Goal: Book appointment/travel/reservation

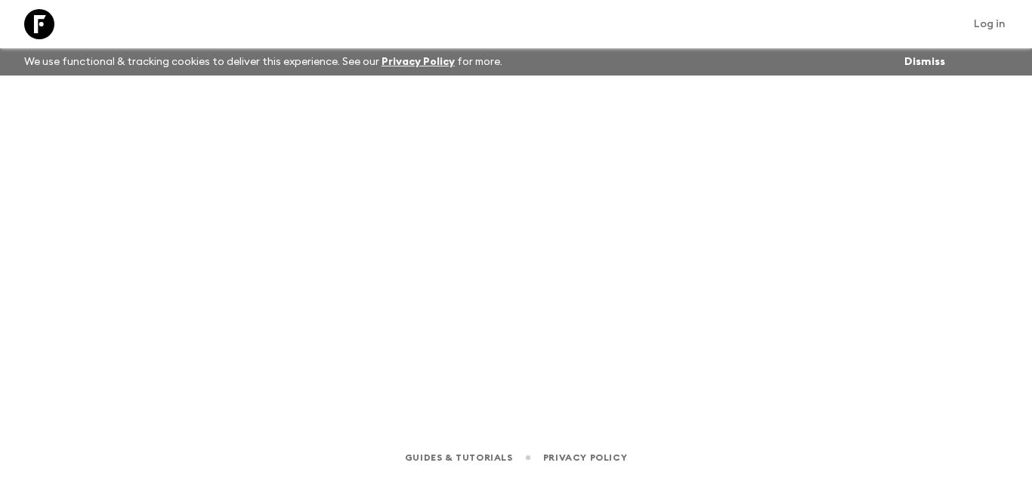
click at [31, 17] on div at bounding box center [39, 24] width 42 height 42
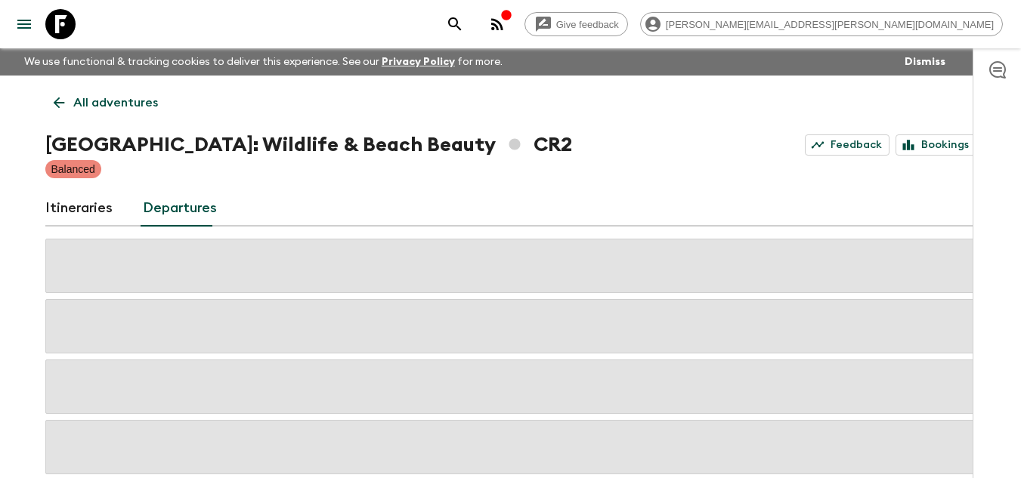
click at [58, 23] on icon at bounding box center [60, 24] width 30 height 30
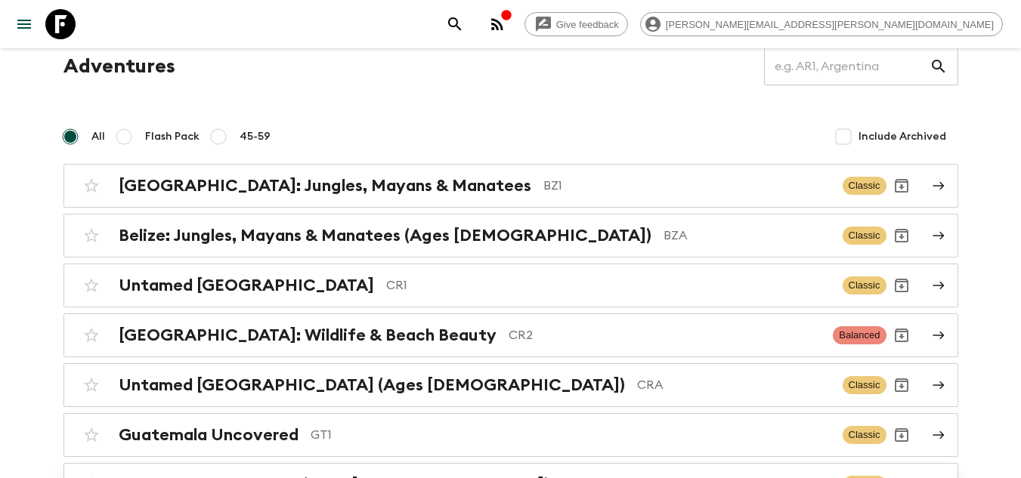
scroll to position [43, 0]
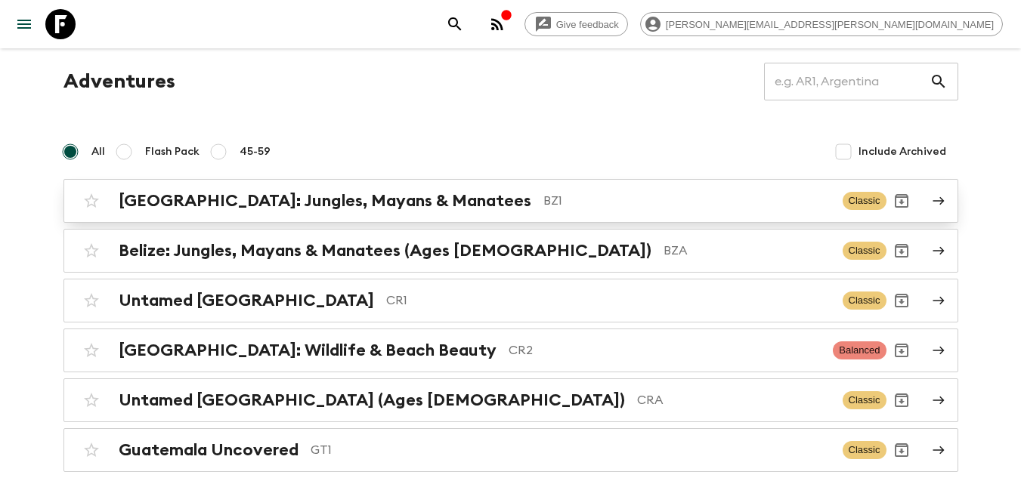
click at [543, 209] on p "BZ1" at bounding box center [686, 201] width 287 height 18
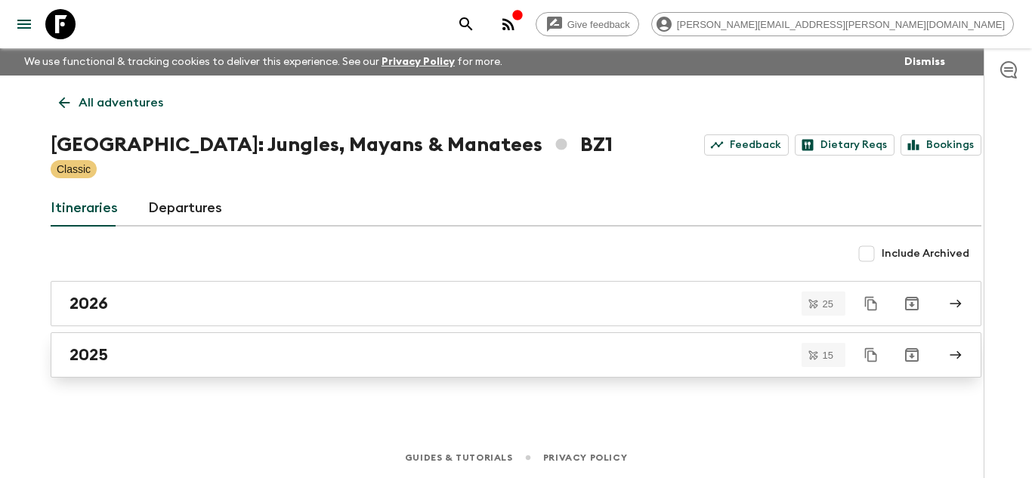
click at [174, 355] on div "2025" at bounding box center [502, 355] width 864 height 20
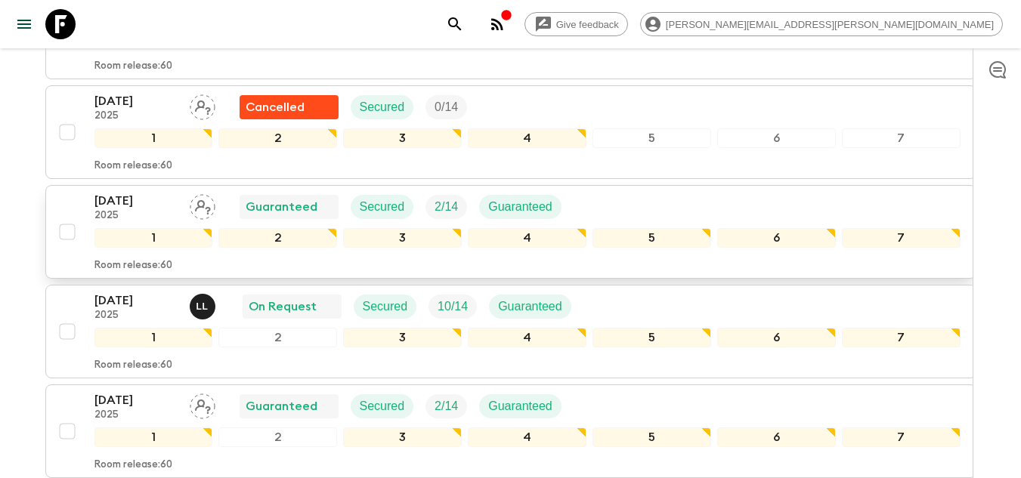
scroll to position [1471, 0]
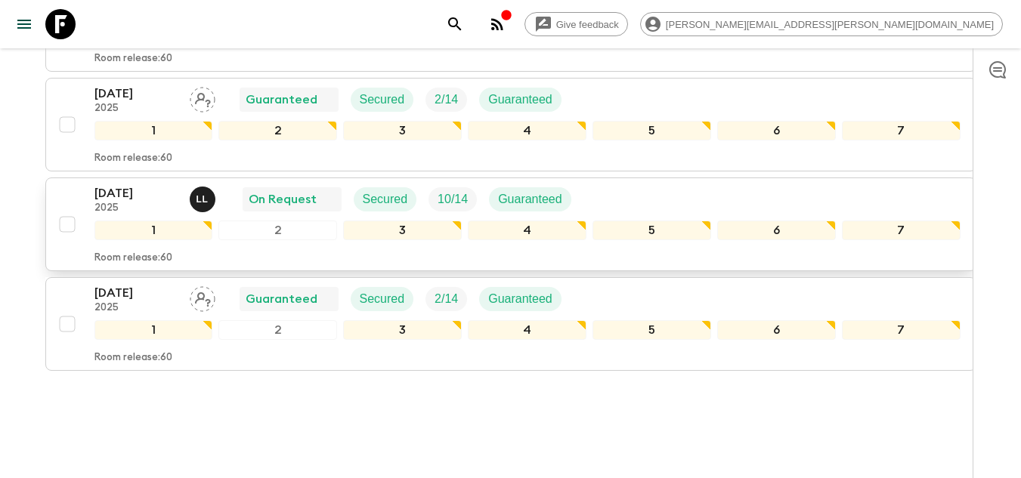
click at [102, 184] on p "27 Dec 2025" at bounding box center [135, 193] width 83 height 18
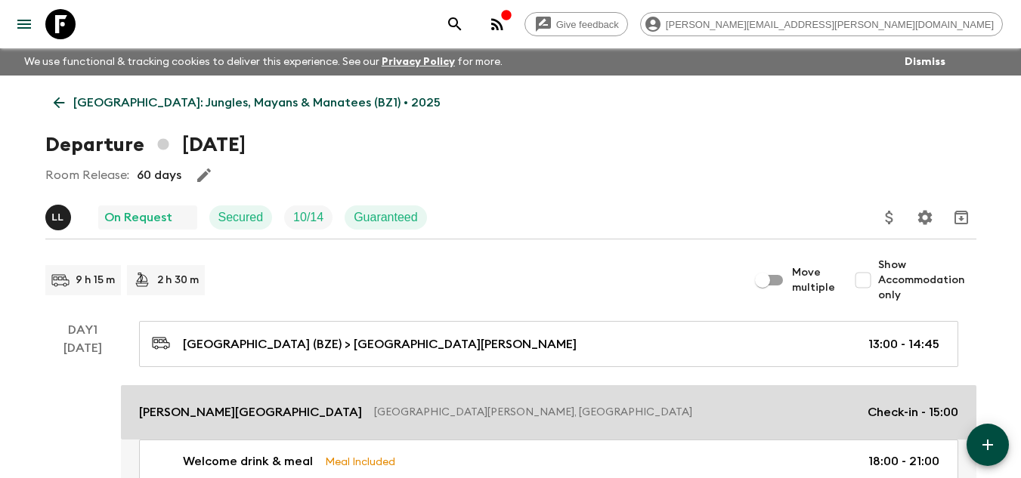
drag, startPoint x: 182, startPoint y: 406, endPoint x: 192, endPoint y: 410, distance: 10.5
click at [184, 406] on p "Cassia Hill Resort" at bounding box center [250, 412] width 223 height 18
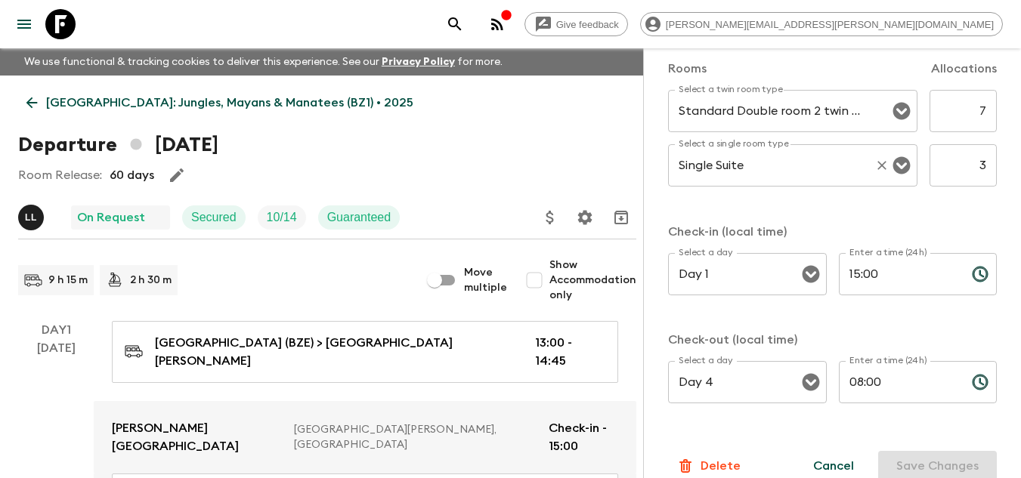
scroll to position [516, 0]
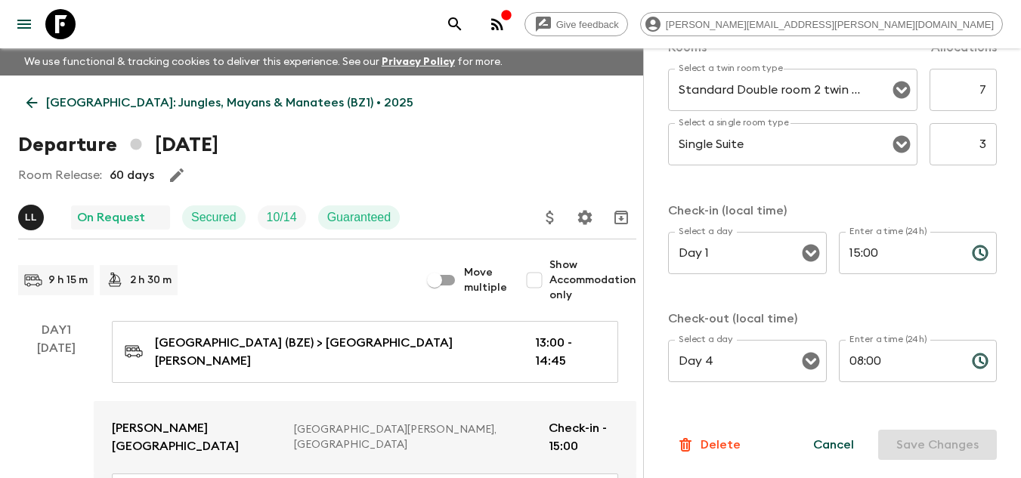
click at [71, 28] on icon at bounding box center [60, 24] width 30 height 30
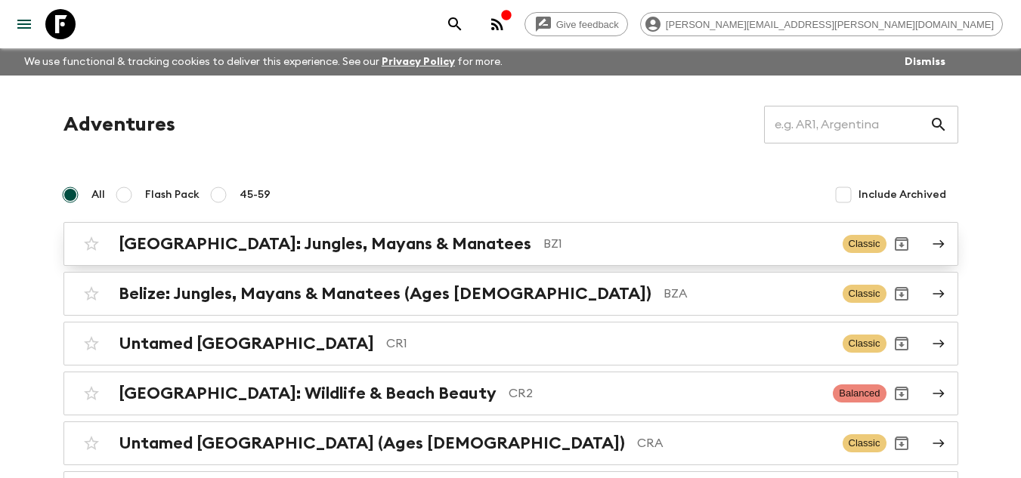
scroll to position [76, 0]
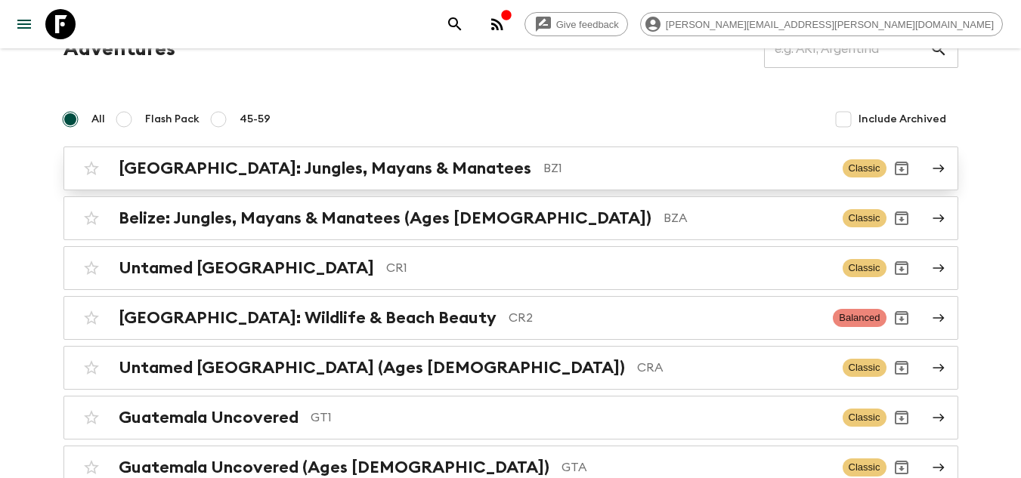
click at [369, 175] on h2 "Belize: Jungles, Mayans & Manatees" at bounding box center [325, 169] width 413 height 20
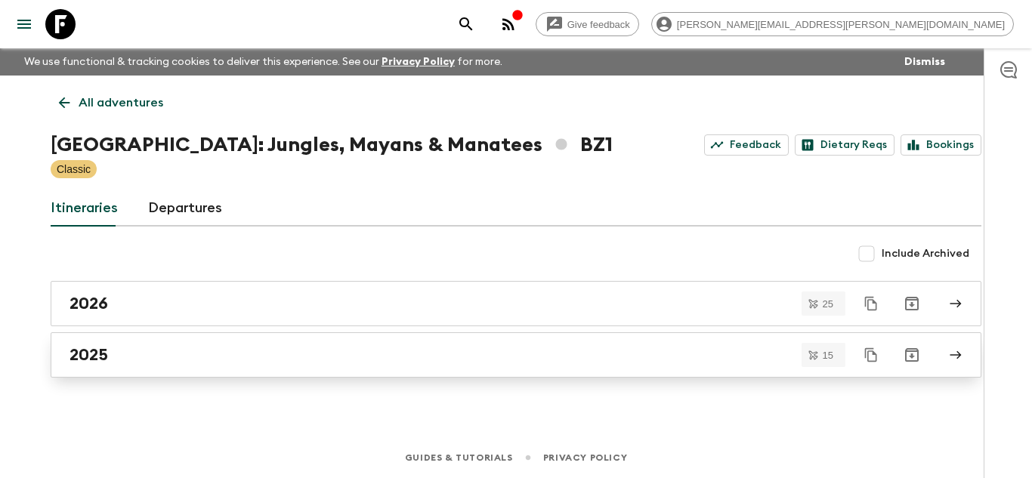
click at [171, 346] on div "2025" at bounding box center [502, 355] width 864 height 20
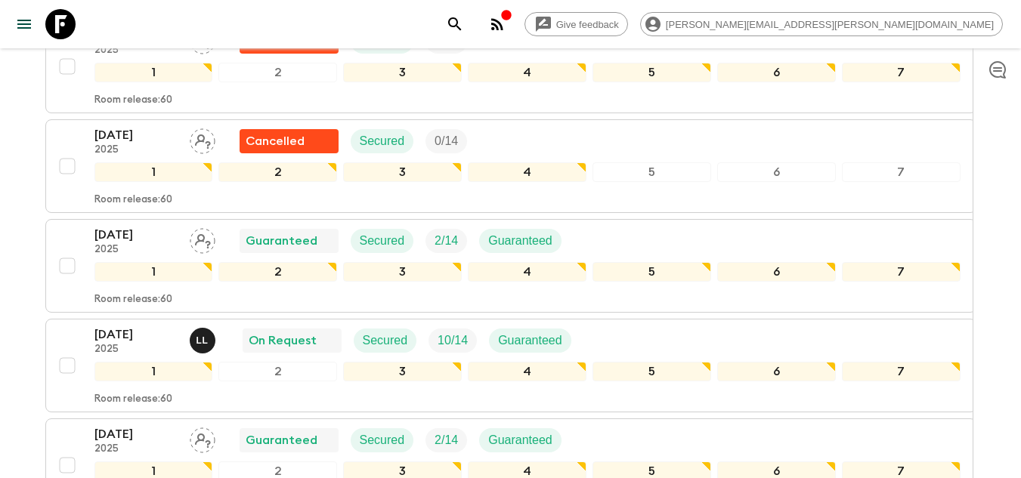
scroll to position [1471, 0]
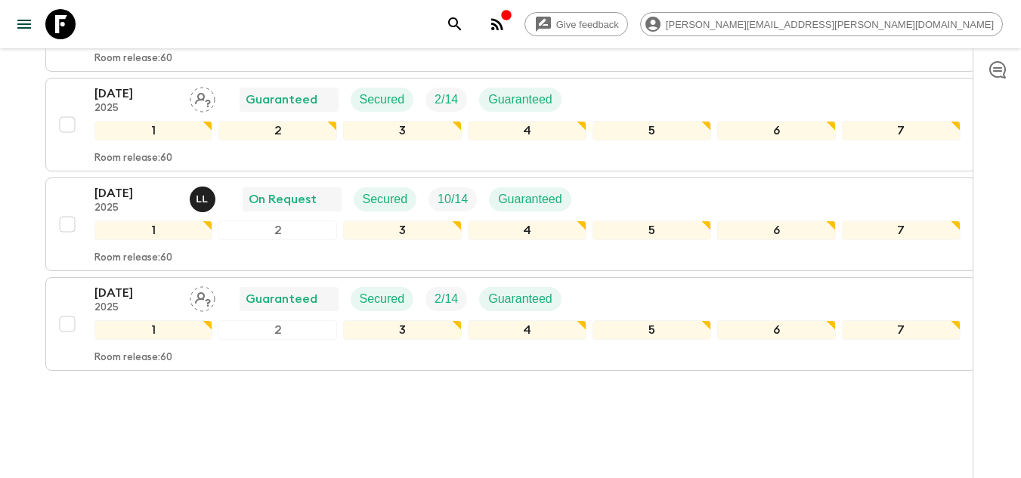
click at [104, 284] on p "29 Dec 2025" at bounding box center [135, 293] width 83 height 18
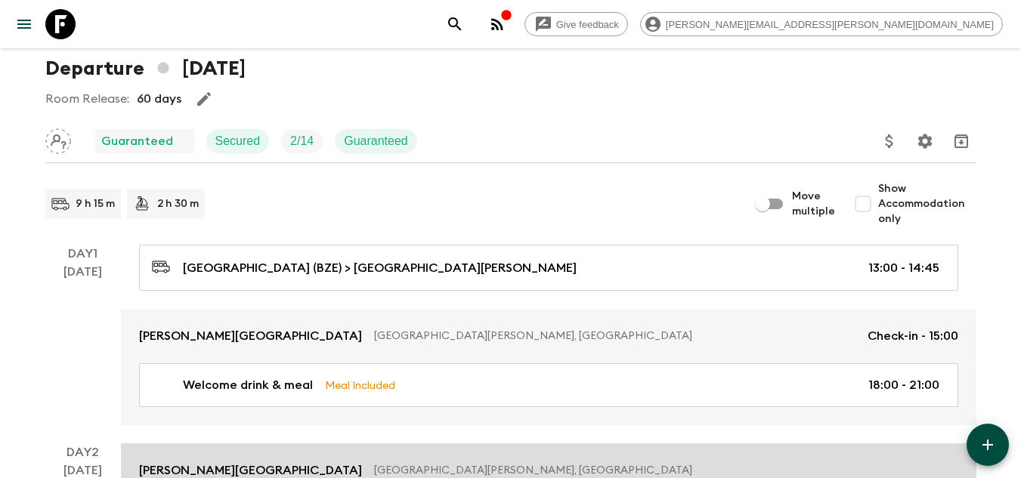
scroll to position [227, 0]
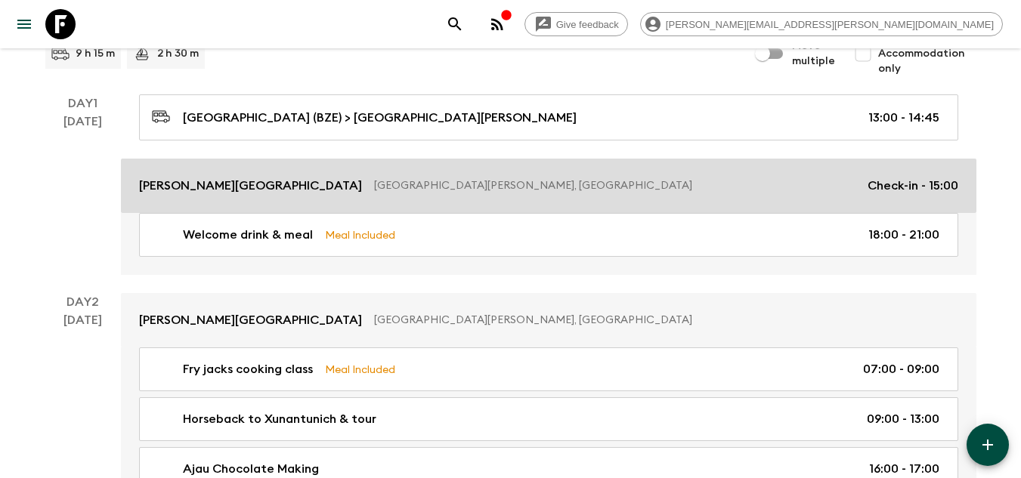
click at [292, 198] on link "Cassia Hill Resort San Ignacio, Belize Check-in - 15:00" at bounding box center [548, 186] width 855 height 54
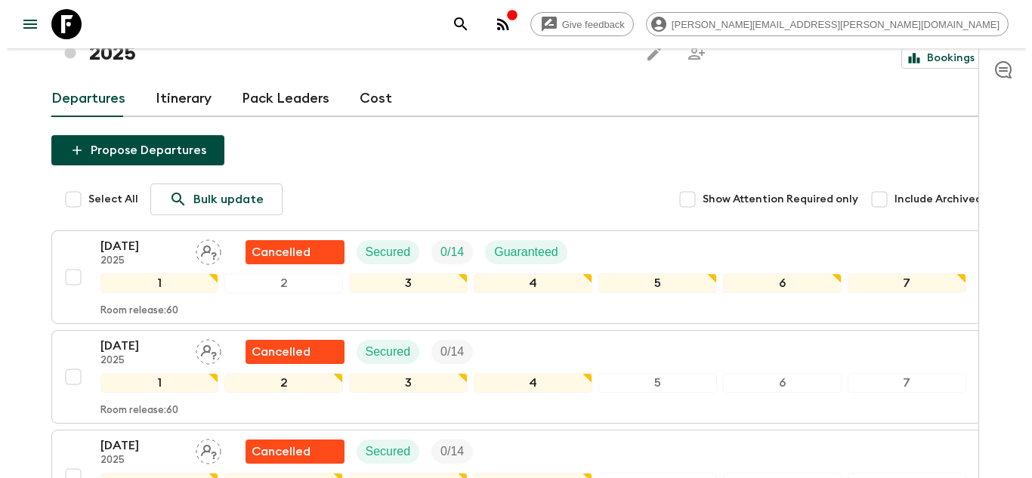
scroll to position [1436, 0]
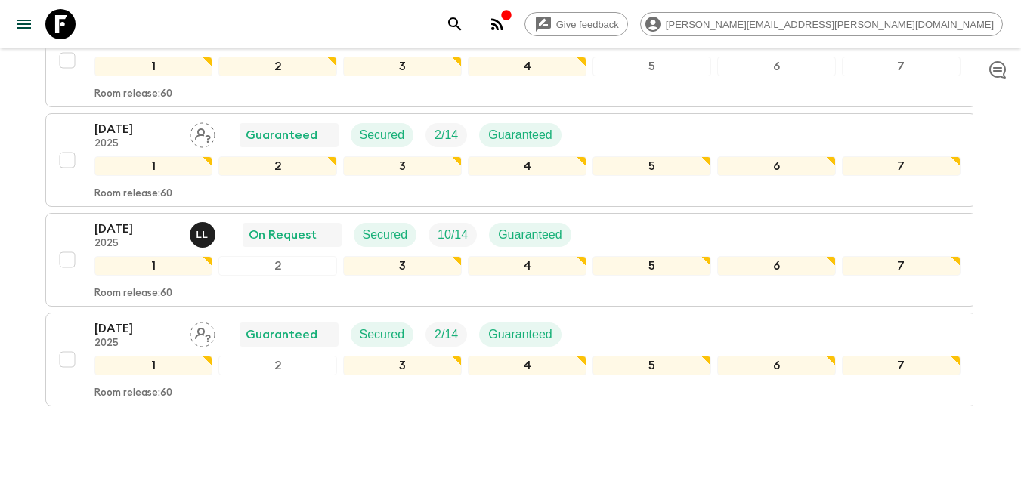
click at [511, 20] on icon "button" at bounding box center [506, 15] width 10 height 10
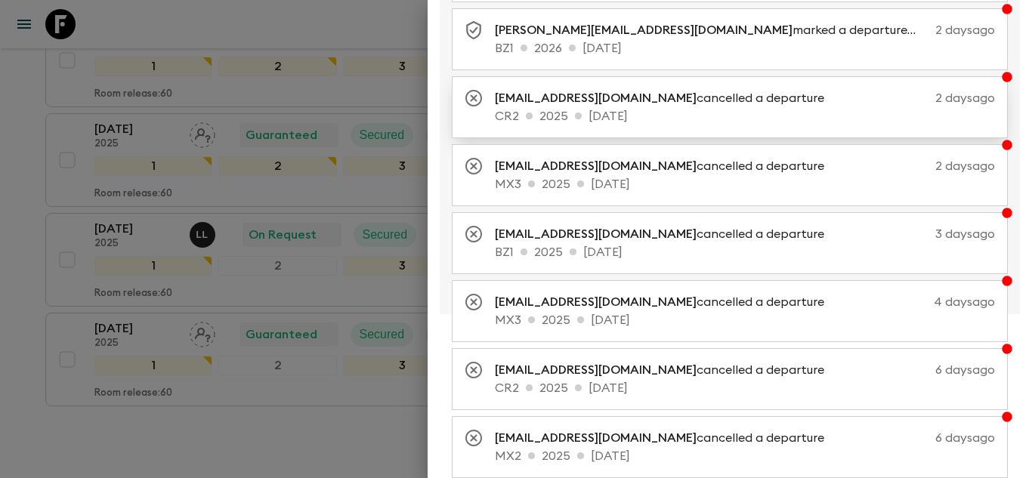
scroll to position [338, 0]
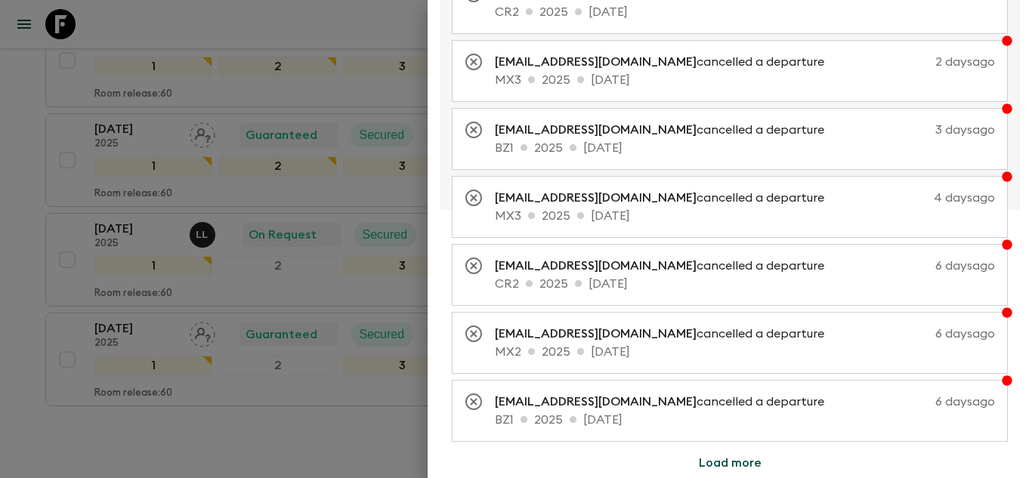
click at [731, 459] on button "Load more" at bounding box center [730, 463] width 99 height 30
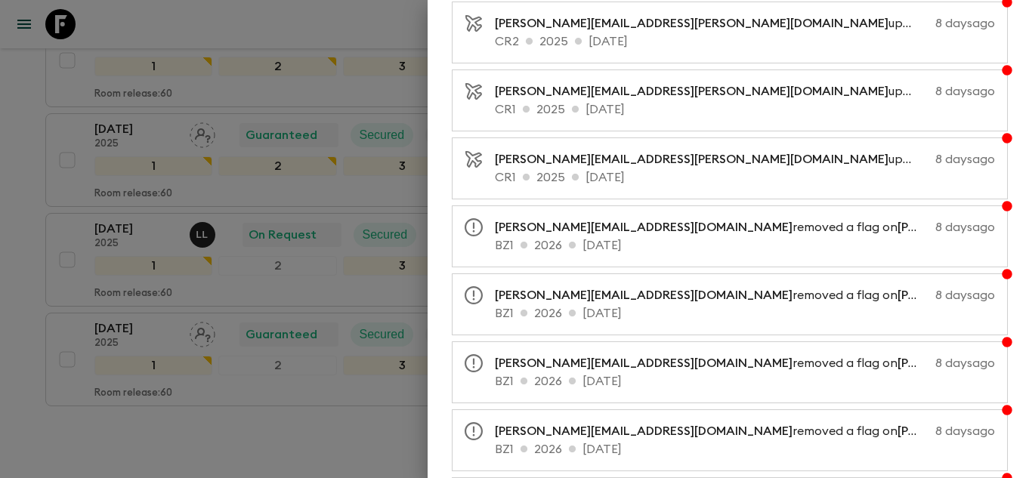
scroll to position [1018, 0]
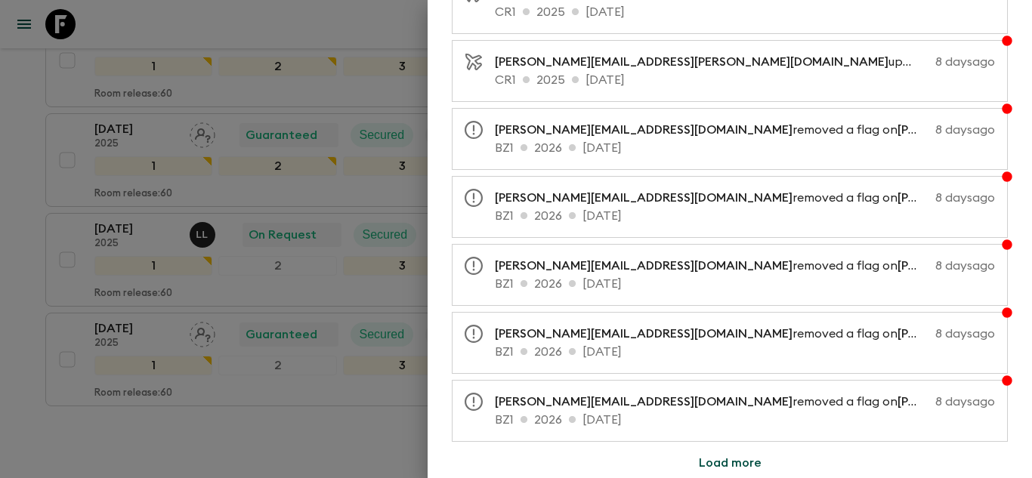
click at [723, 459] on button "Load more" at bounding box center [730, 463] width 99 height 30
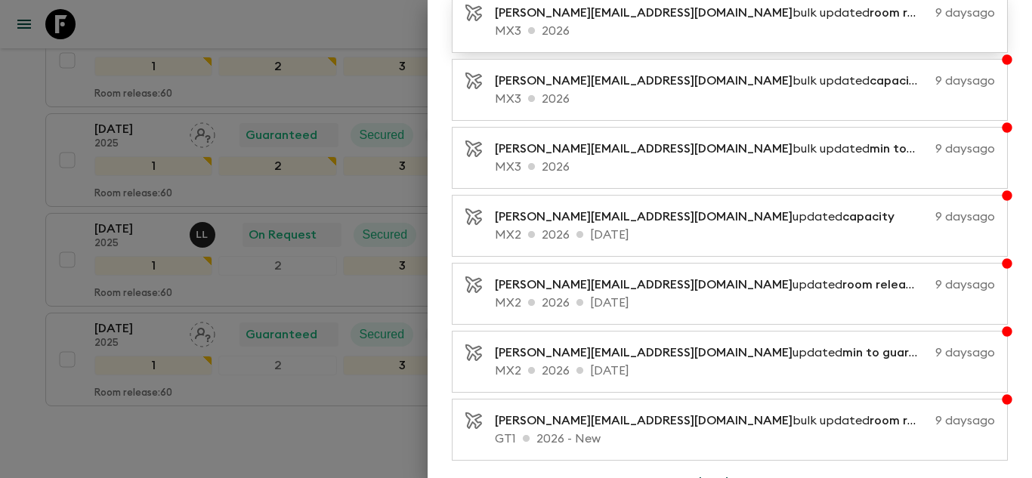
scroll to position [1698, 0]
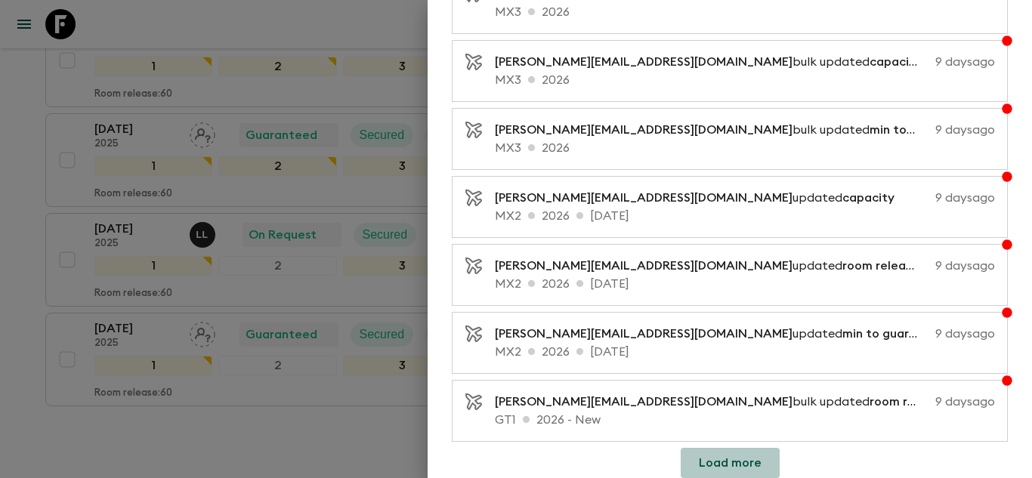
click at [727, 467] on button "Load more" at bounding box center [730, 463] width 99 height 30
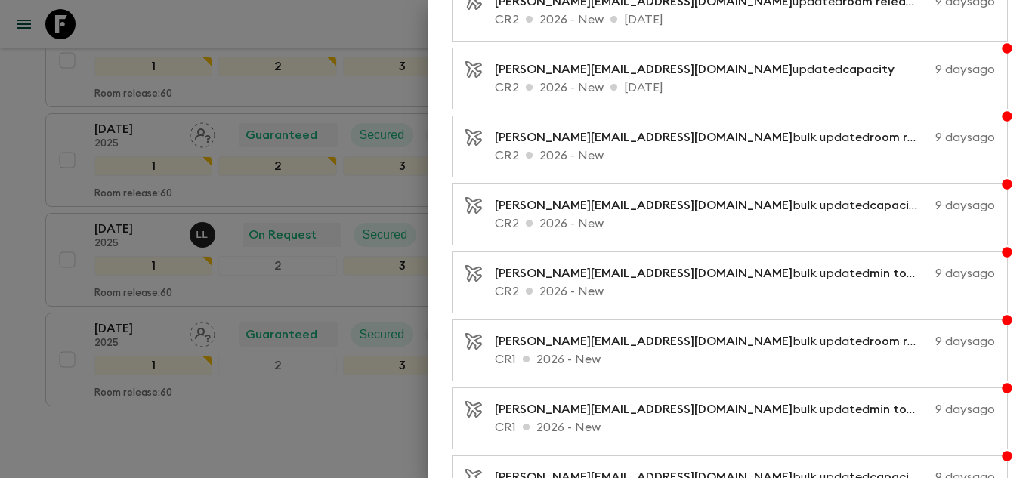
scroll to position [2378, 0]
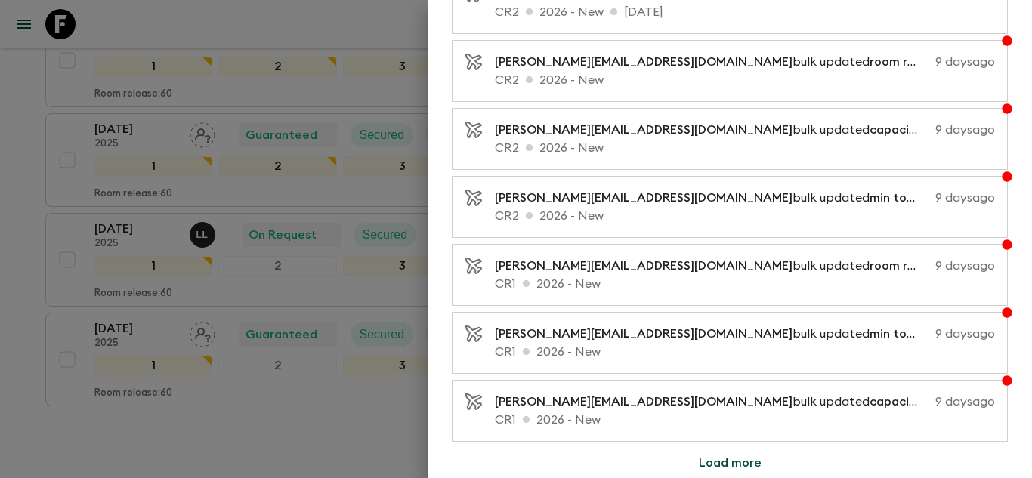
click at [731, 461] on button "Load more" at bounding box center [730, 463] width 99 height 30
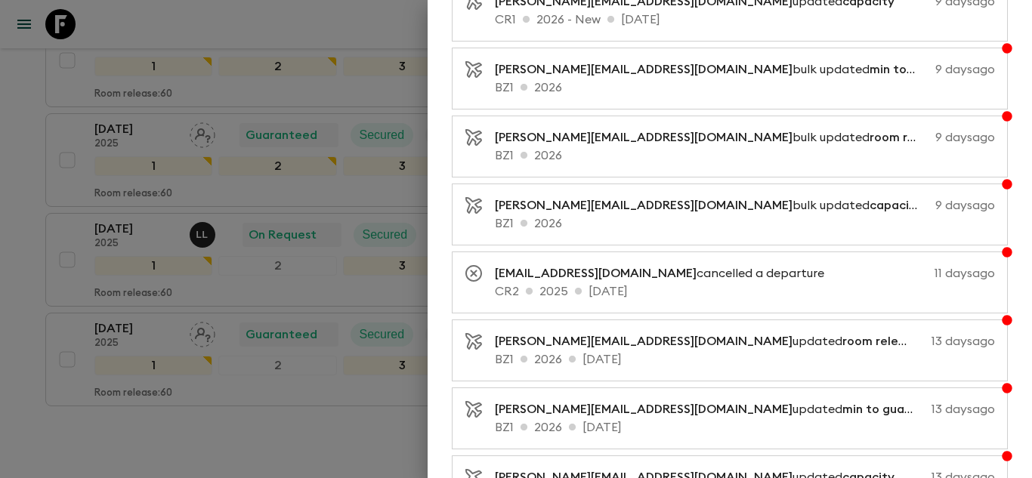
scroll to position [3058, 0]
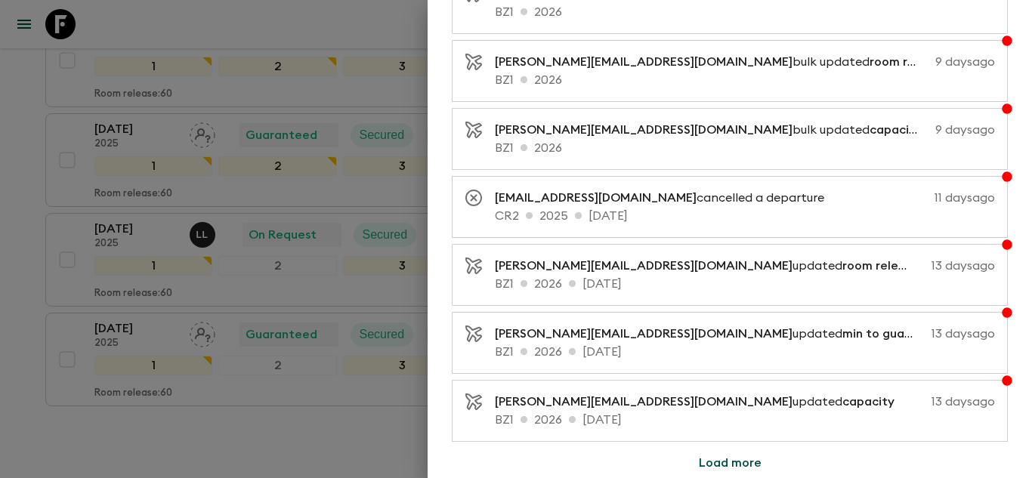
click at [736, 462] on button "Load more" at bounding box center [730, 463] width 99 height 30
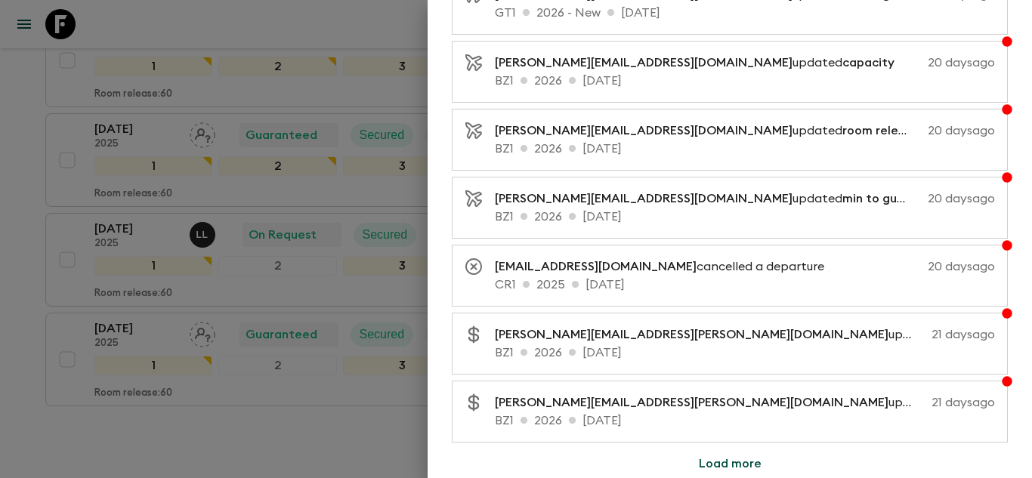
scroll to position [3738, 0]
click at [706, 465] on button "Load more" at bounding box center [730, 463] width 99 height 30
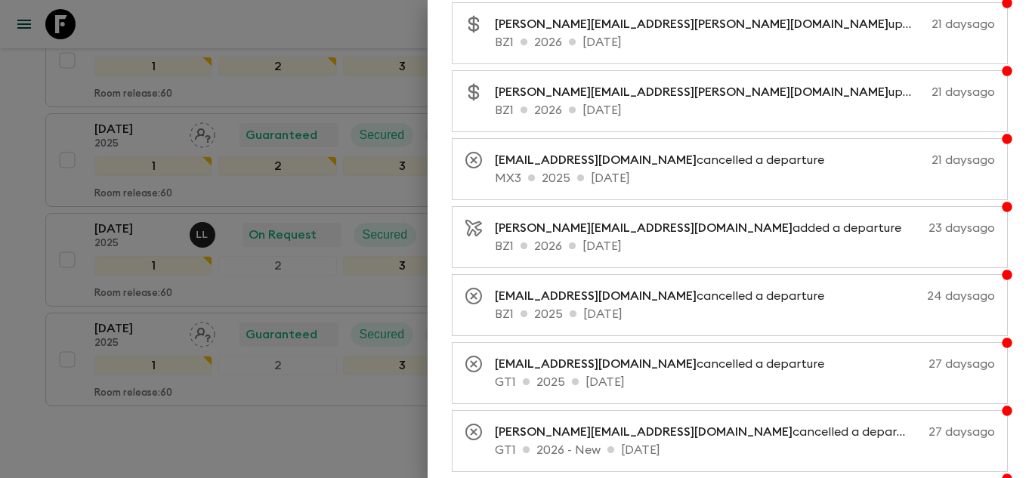
scroll to position [4418, 0]
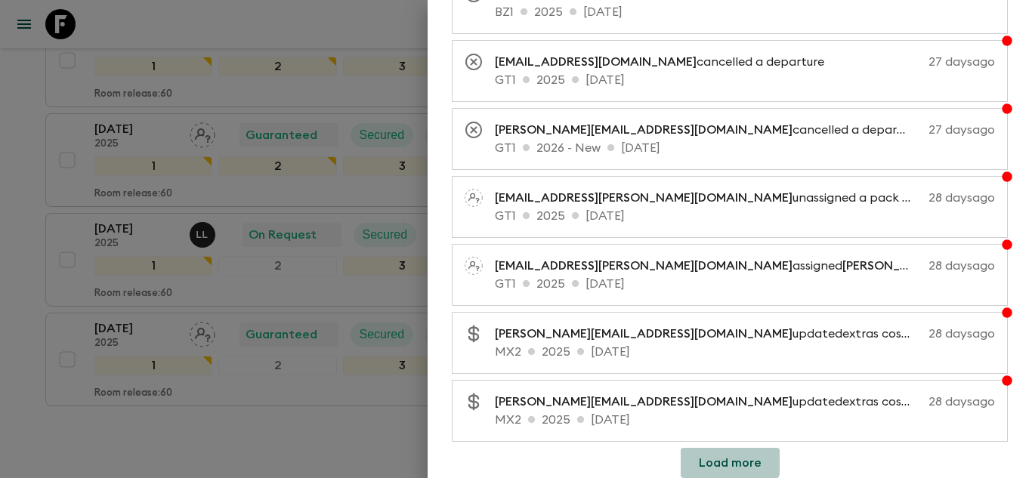
click at [717, 453] on button "Load more" at bounding box center [730, 463] width 99 height 30
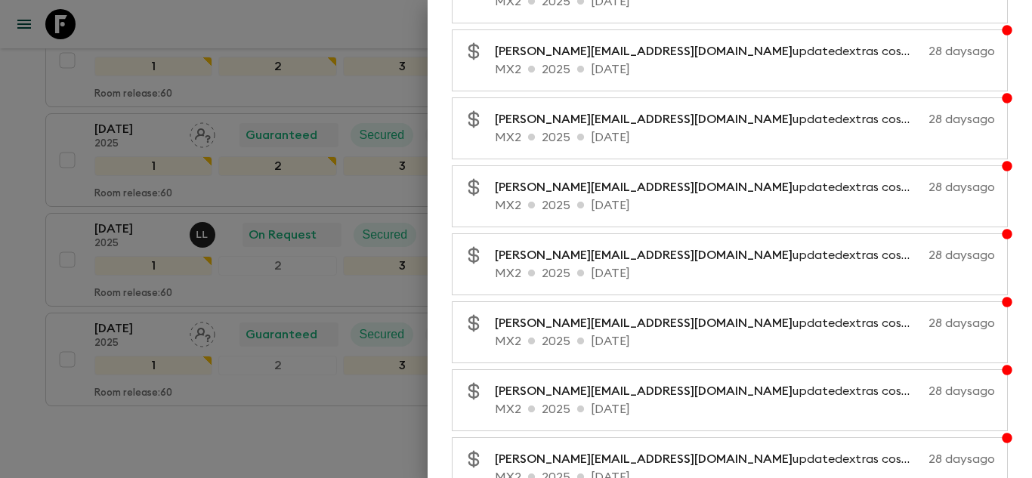
scroll to position [5098, 0]
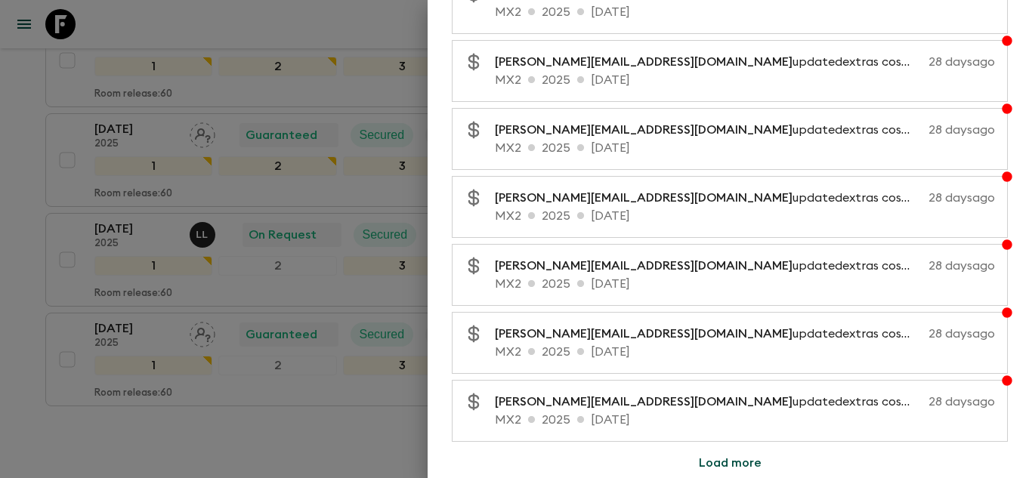
click at [704, 465] on button "Load more" at bounding box center [730, 463] width 99 height 30
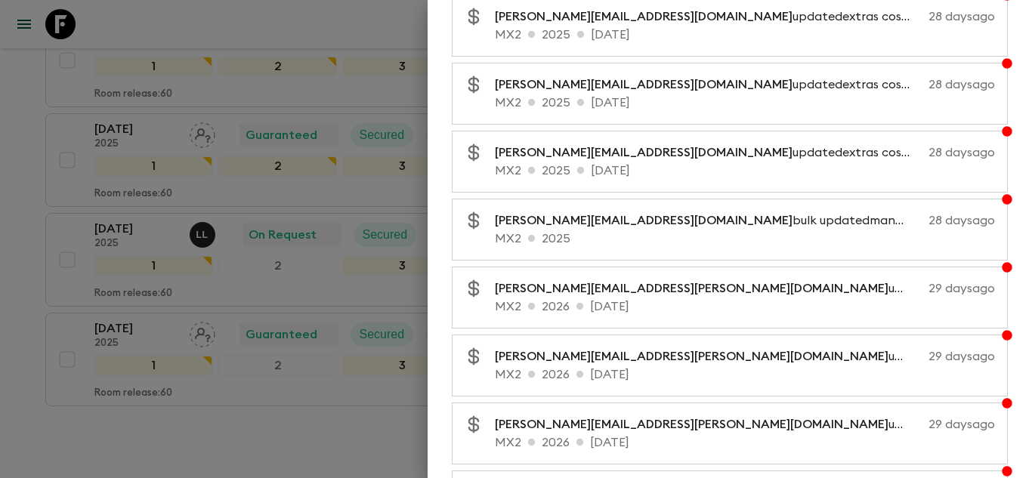
scroll to position [5778, 0]
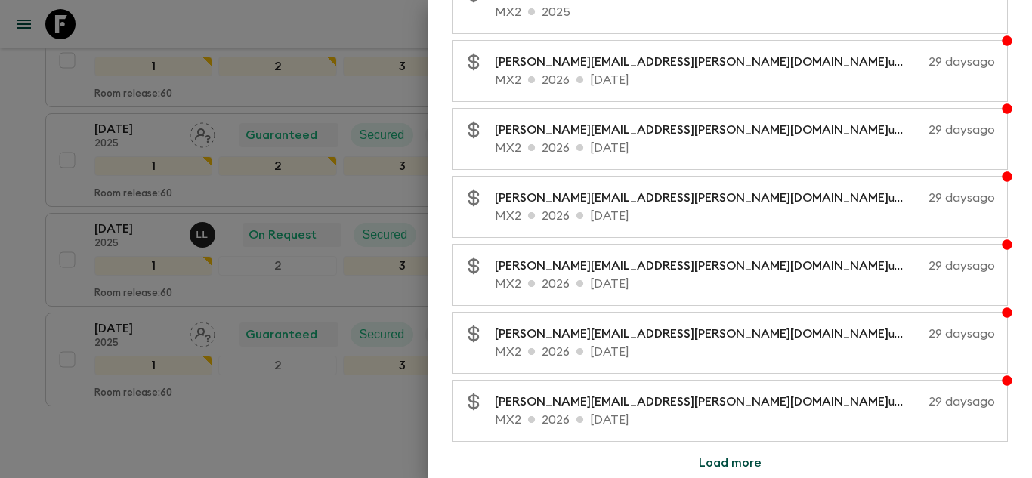
click at [726, 469] on button "Load more" at bounding box center [730, 463] width 99 height 30
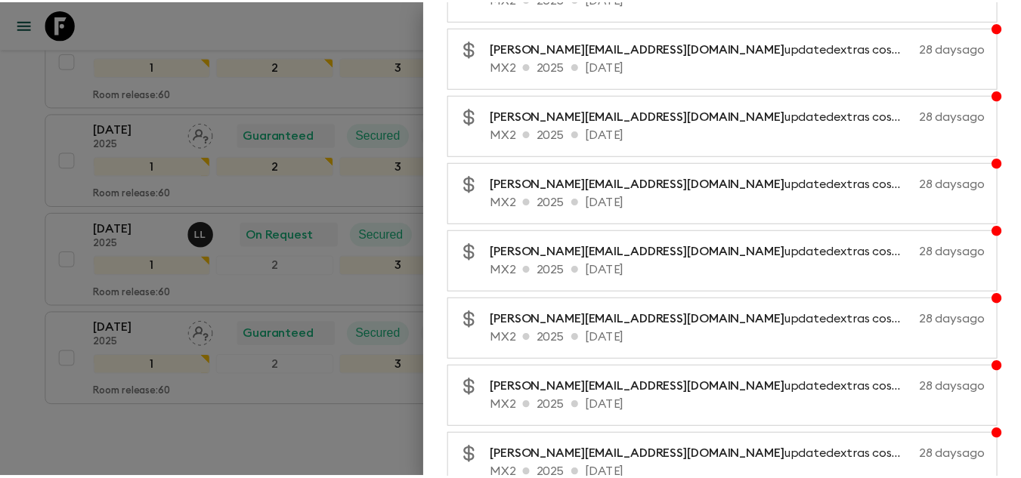
scroll to position [6376, 0]
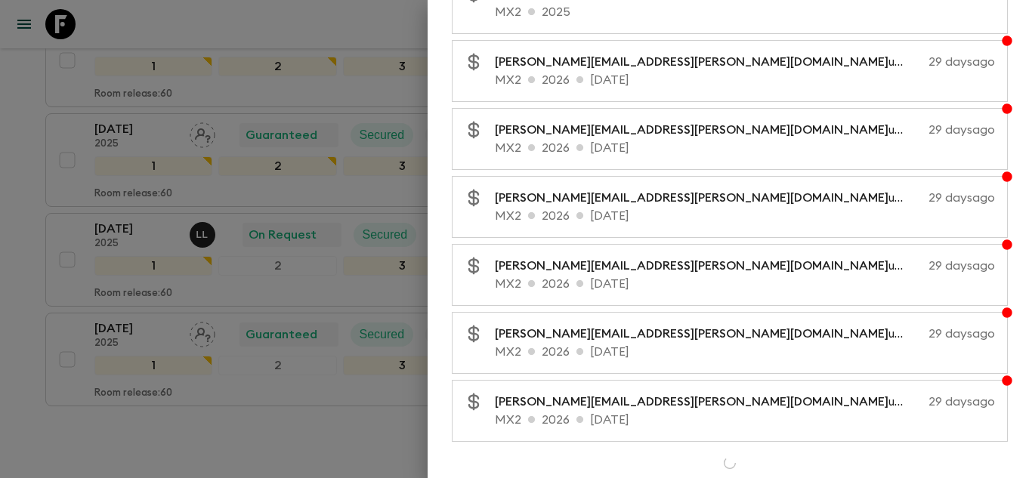
click at [230, 391] on div at bounding box center [516, 239] width 1032 height 478
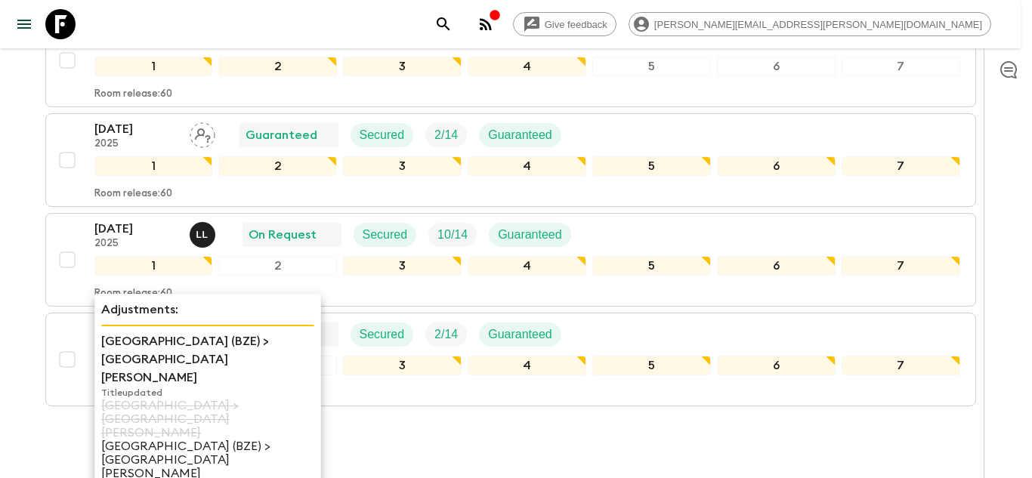
drag, startPoint x: 142, startPoint y: 345, endPoint x: 145, endPoint y: 332, distance: 12.5
click at [145, 332] on p "Belize City Airport (BZE) > San Ignacio" at bounding box center [207, 359] width 213 height 54
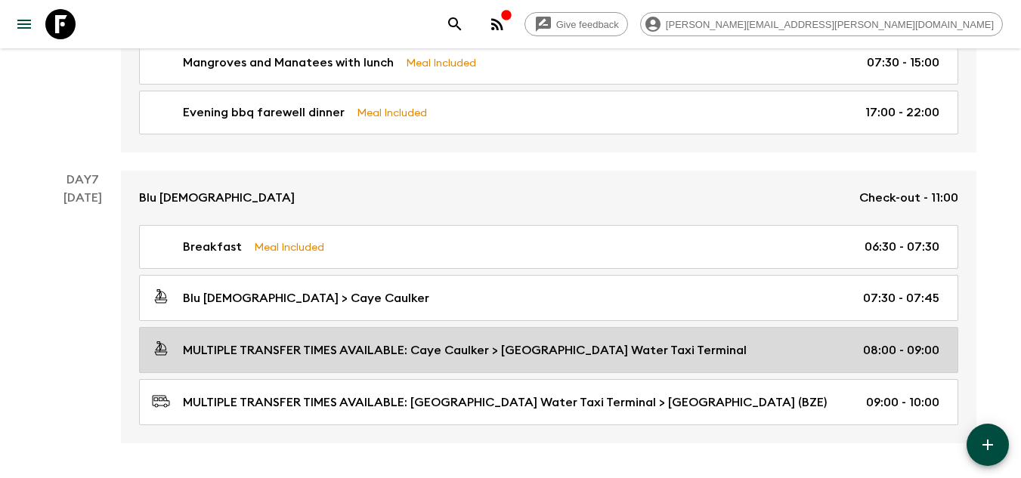
scroll to position [1988, 0]
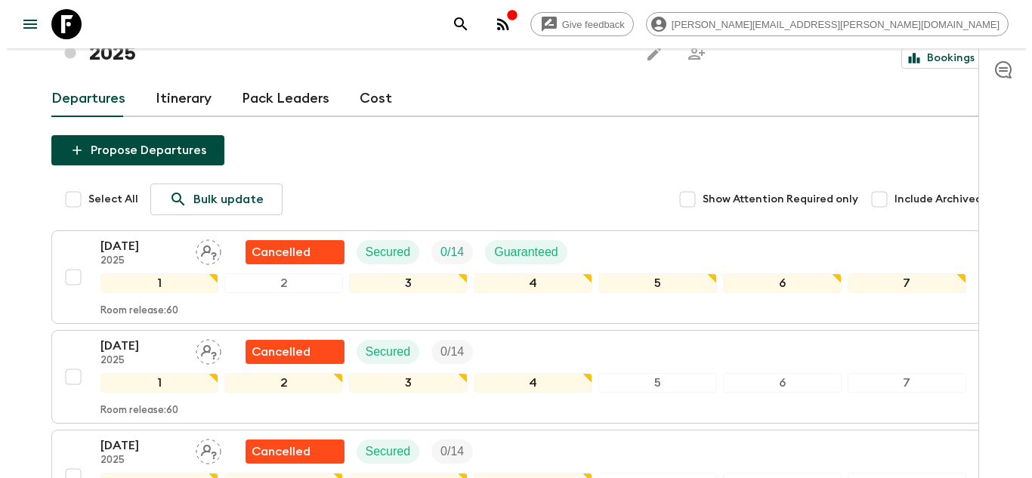
scroll to position [1471, 0]
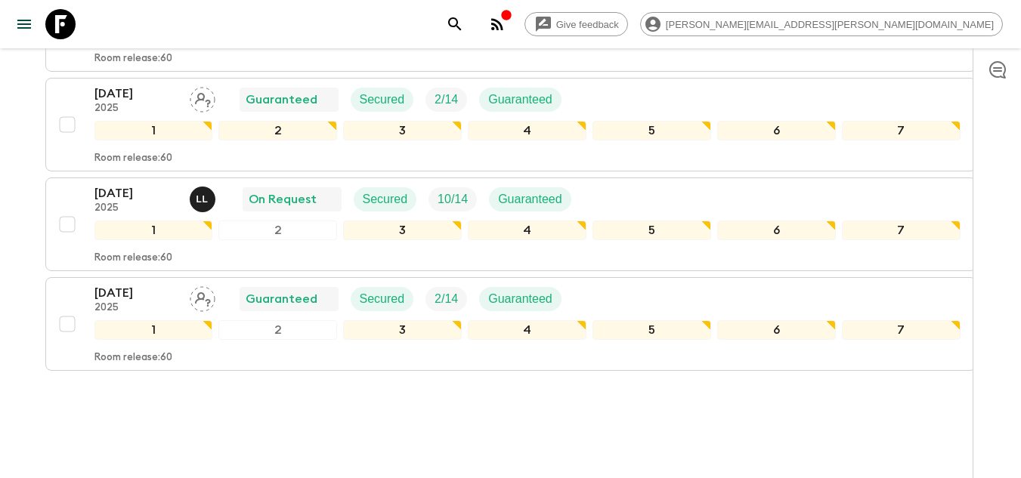
click at [506, 18] on icon "button" at bounding box center [497, 24] width 18 height 18
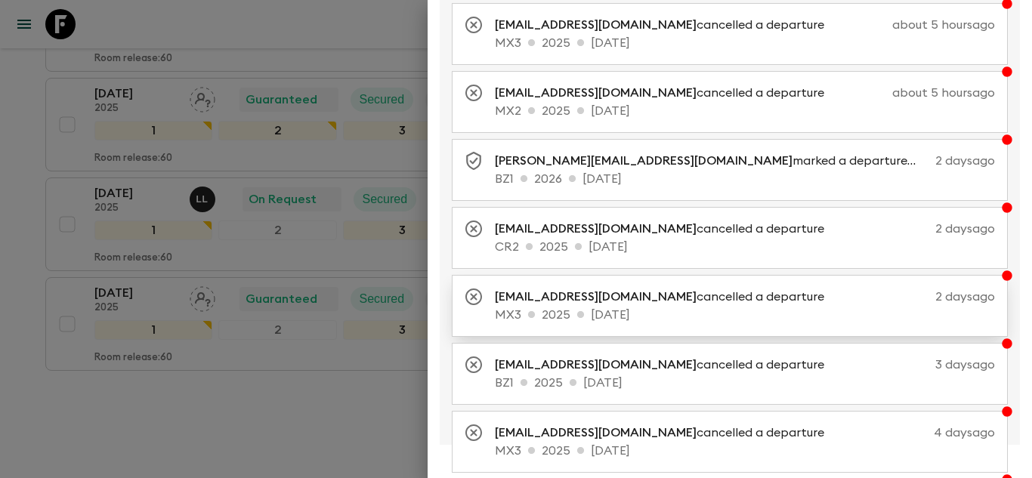
scroll to position [338, 0]
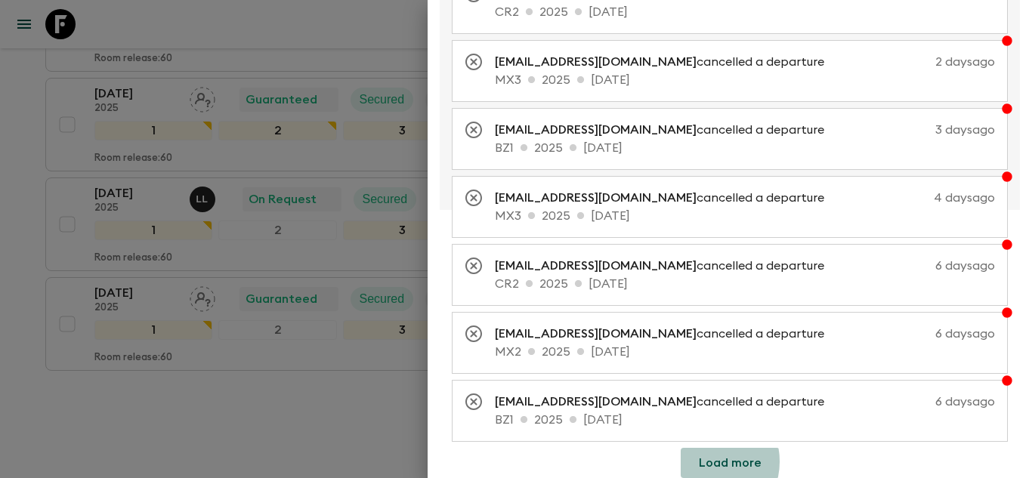
click at [700, 462] on button "Load more" at bounding box center [730, 463] width 99 height 30
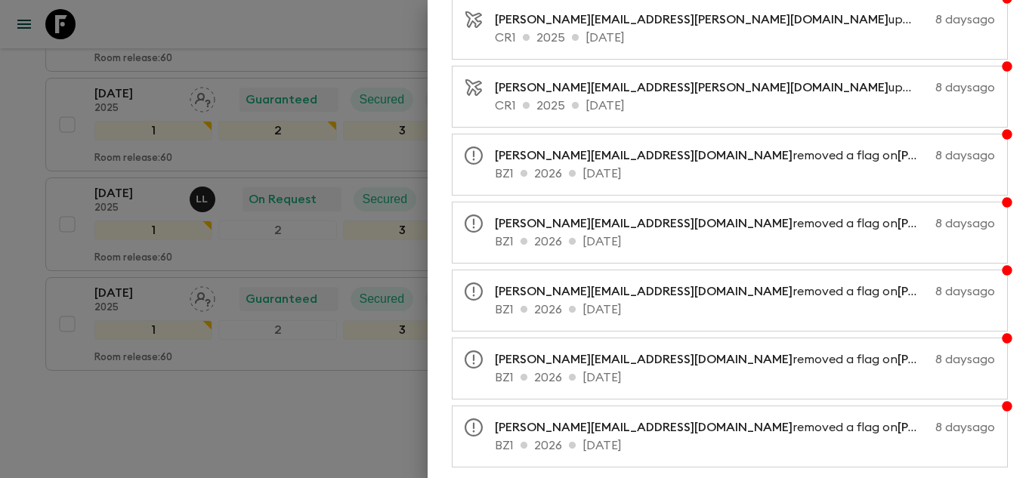
scroll to position [1018, 0]
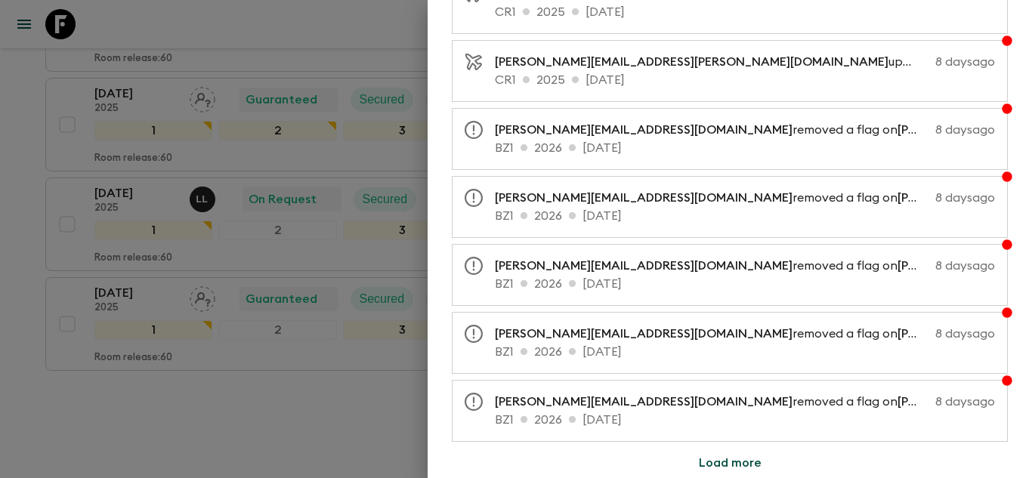
click at [712, 460] on button "Load more" at bounding box center [730, 463] width 99 height 30
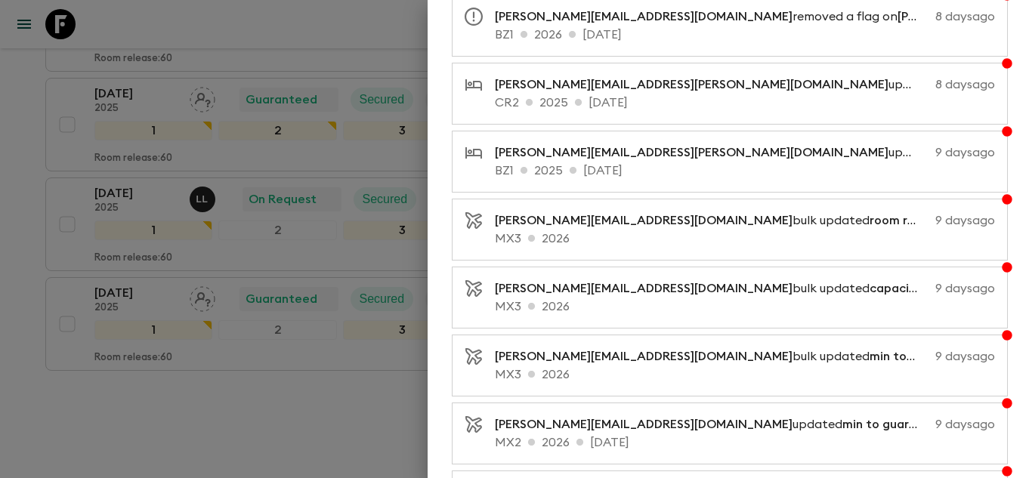
scroll to position [1698, 0]
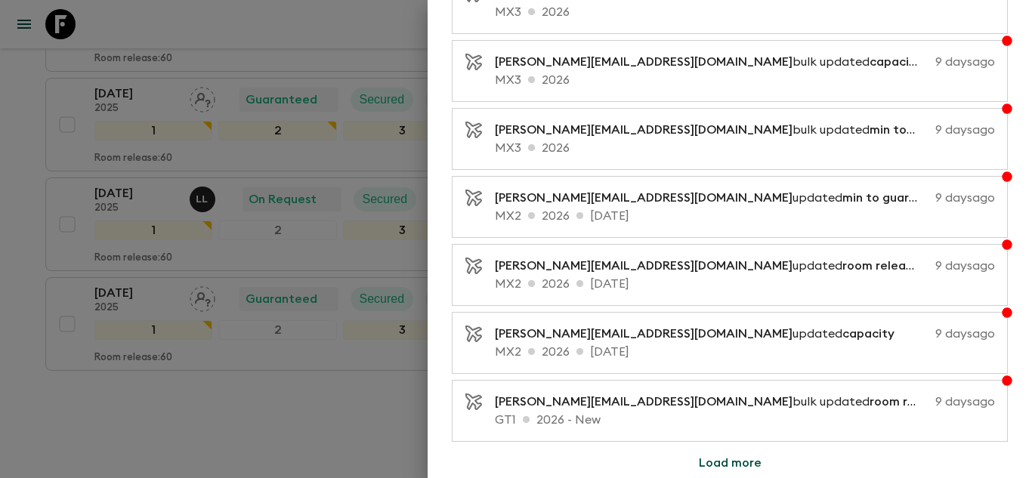
click at [721, 460] on button "Load more" at bounding box center [730, 463] width 99 height 30
click at [712, 465] on button "Load more" at bounding box center [730, 463] width 99 height 30
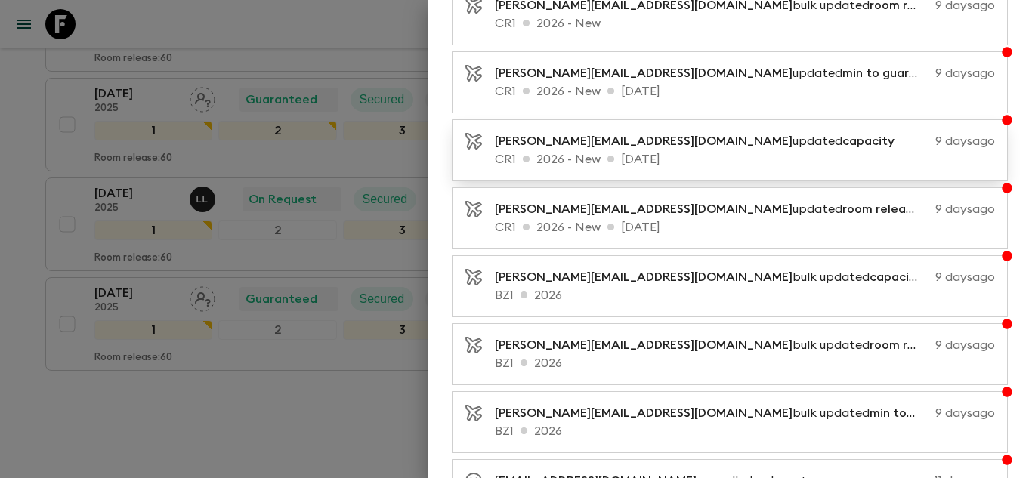
scroll to position [3058, 0]
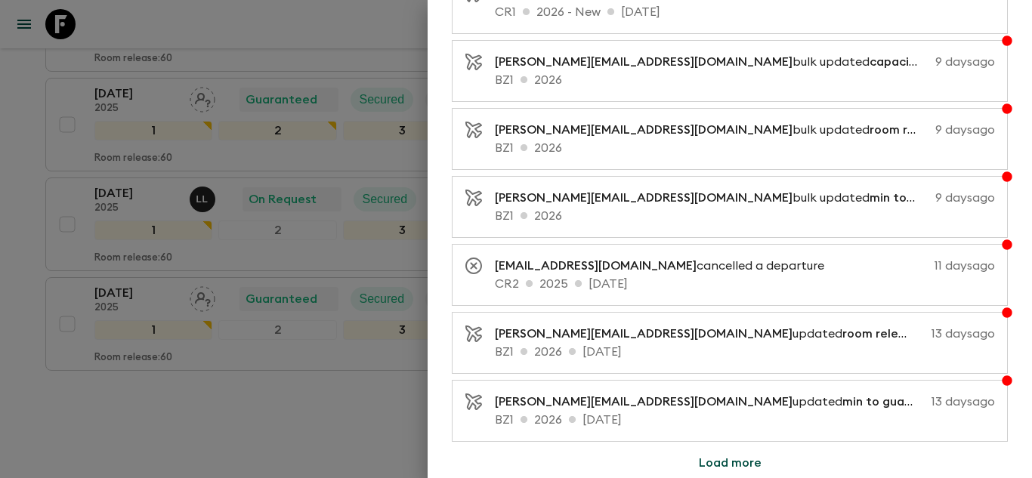
click at [747, 461] on button "Load more" at bounding box center [730, 463] width 99 height 30
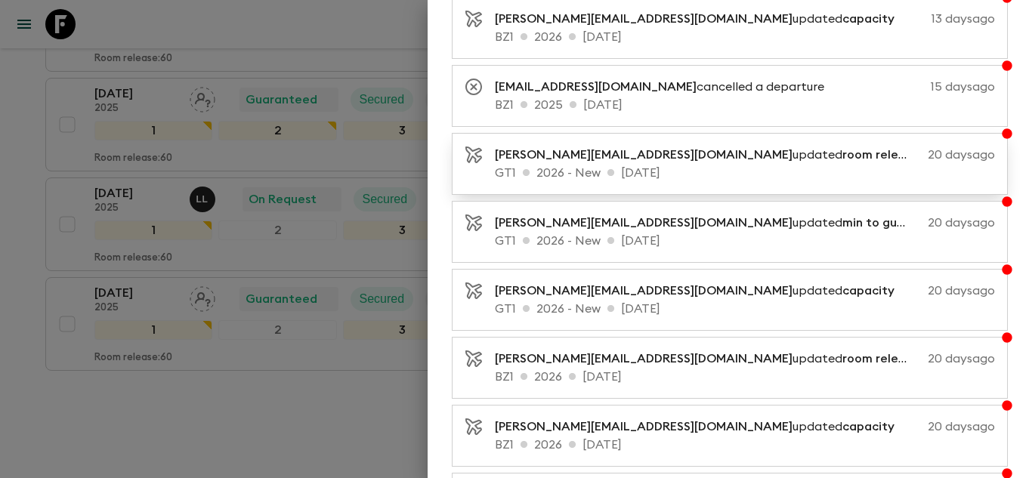
scroll to position [3738, 0]
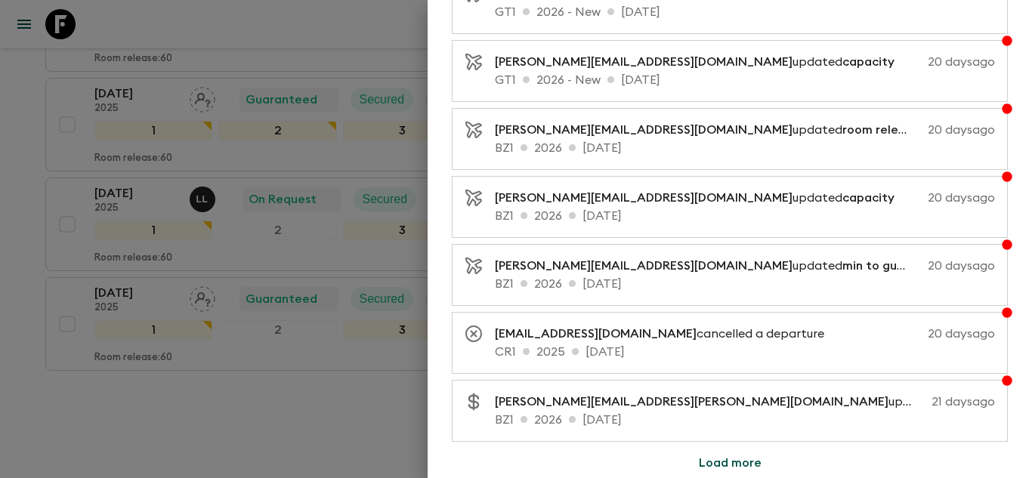
click at [734, 458] on button "Load more" at bounding box center [730, 463] width 99 height 30
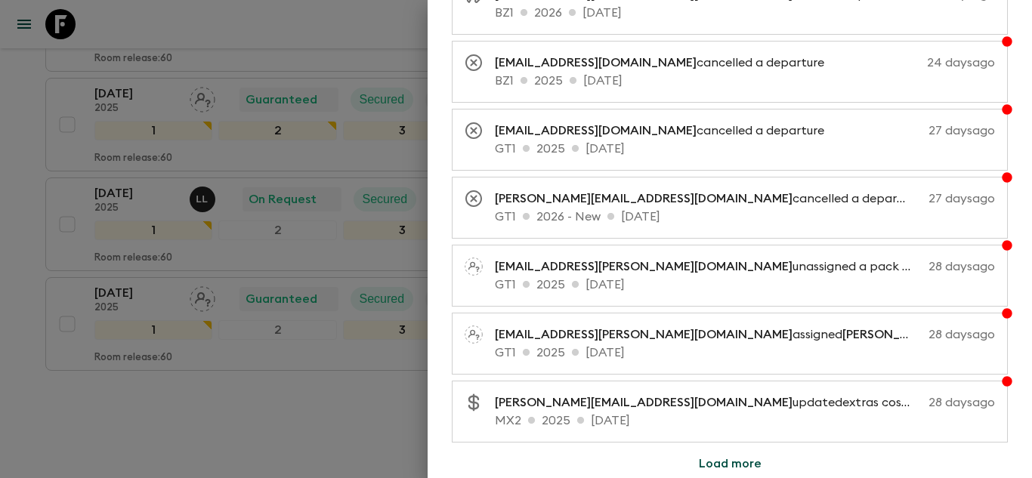
scroll to position [4418, 0]
click at [723, 468] on button "Load more" at bounding box center [730, 463] width 99 height 30
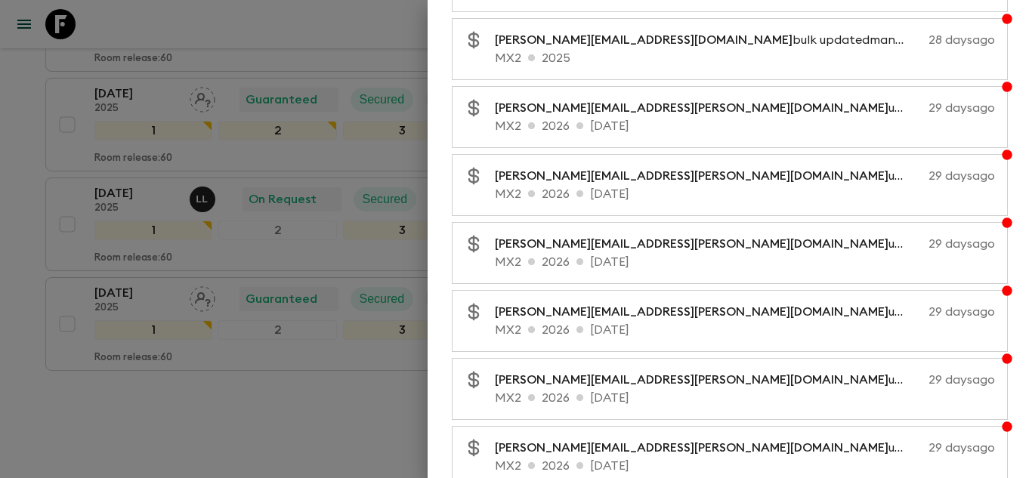
scroll to position [5098, 0]
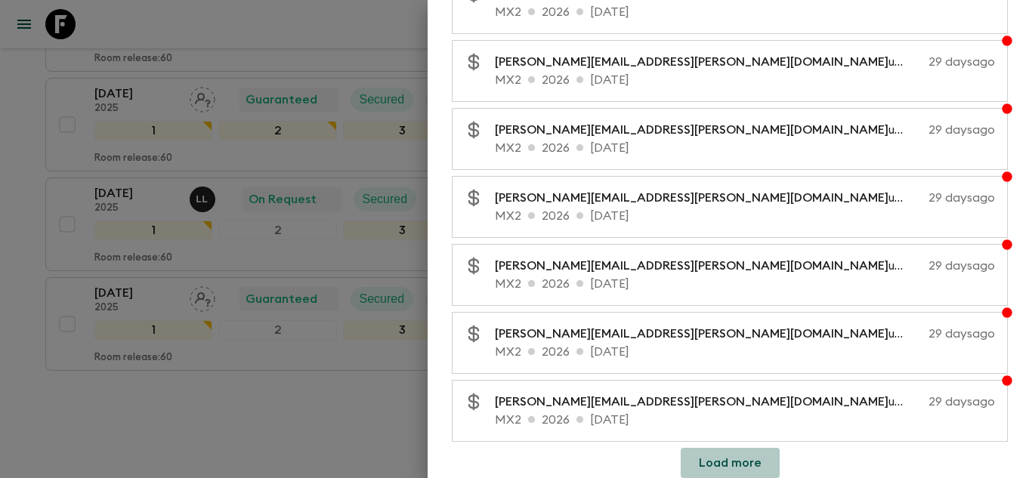
click at [741, 464] on button "Load more" at bounding box center [730, 463] width 99 height 30
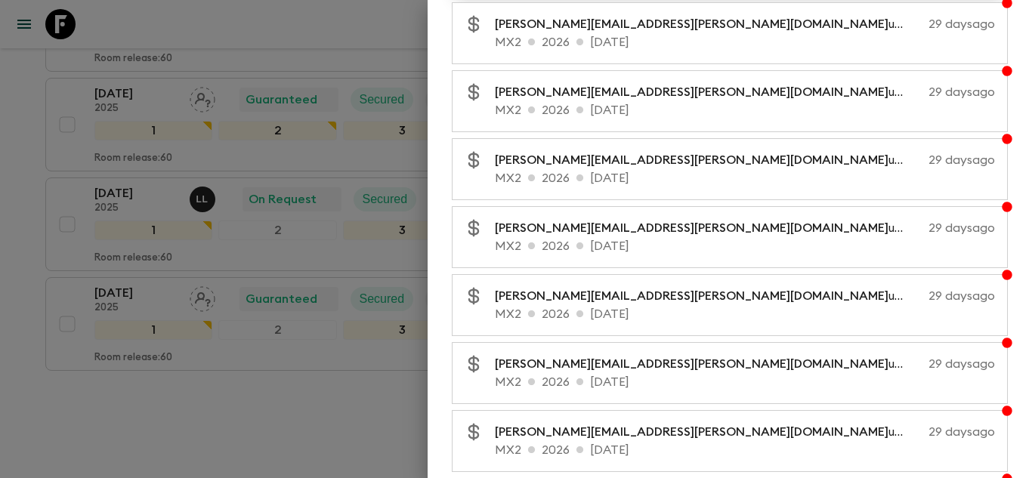
scroll to position [5778, 0]
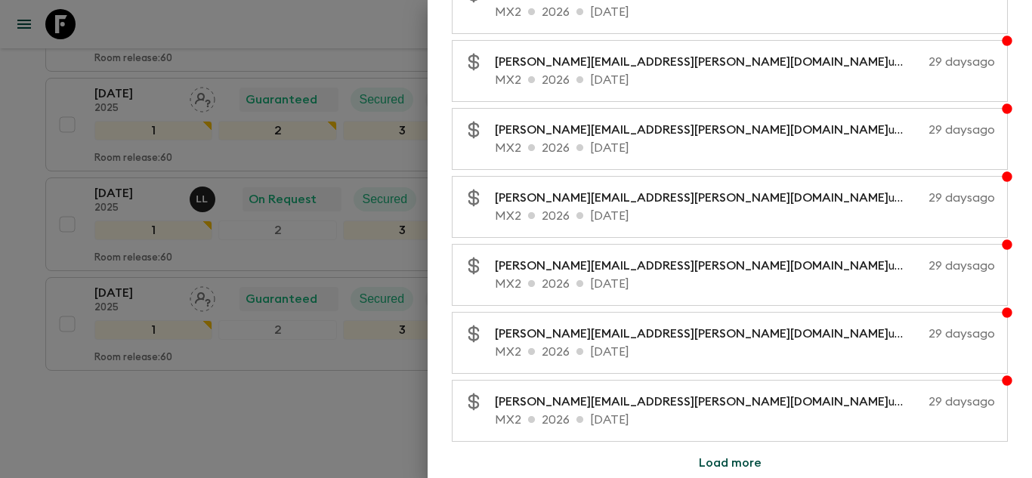
click at [722, 461] on button "Load more" at bounding box center [730, 463] width 99 height 30
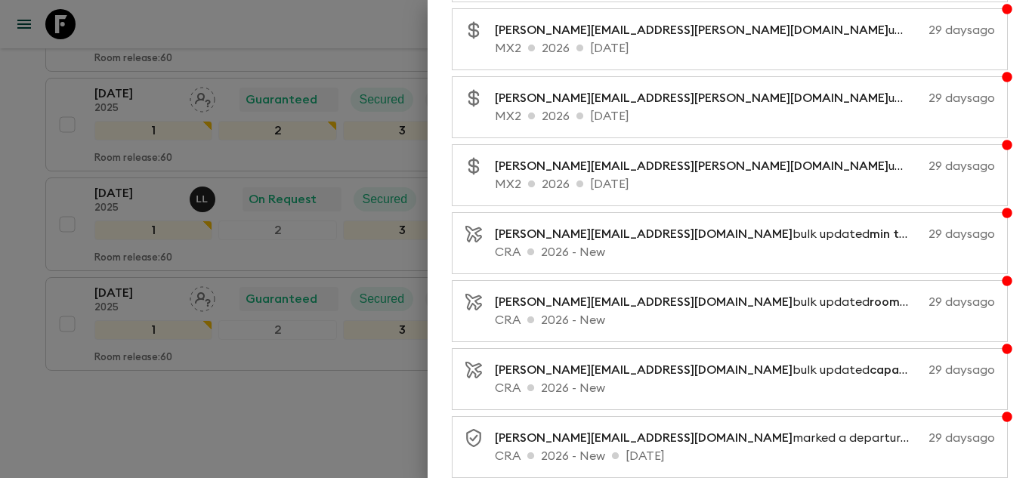
scroll to position [6458, 0]
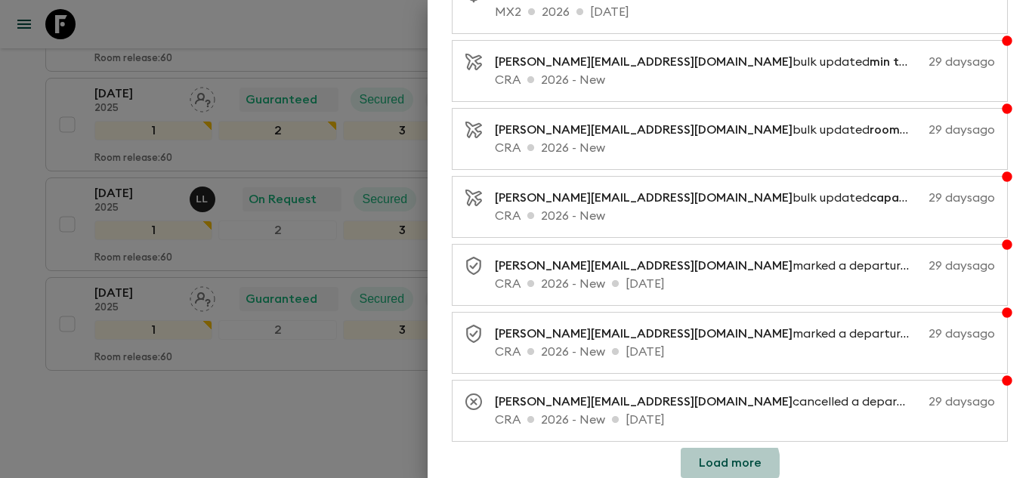
click at [721, 465] on button "Load more" at bounding box center [730, 463] width 99 height 30
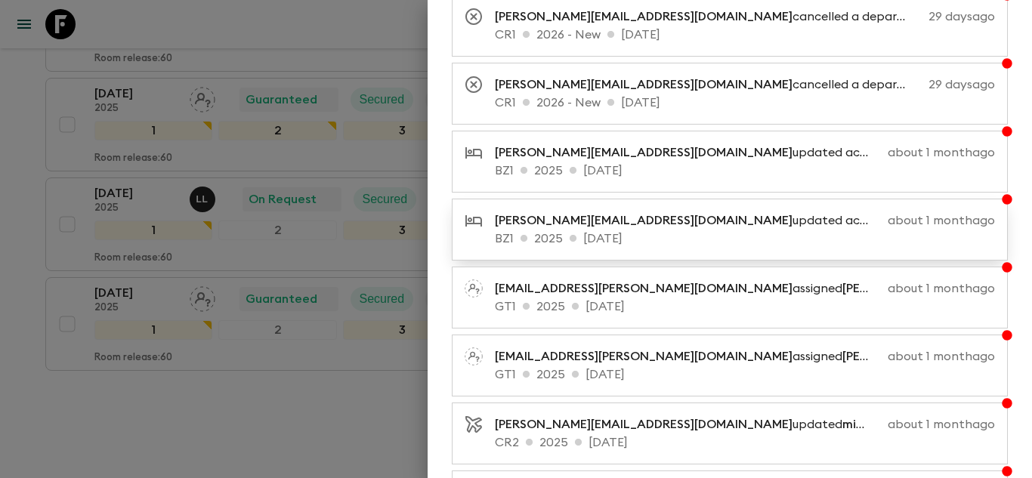
scroll to position [7138, 0]
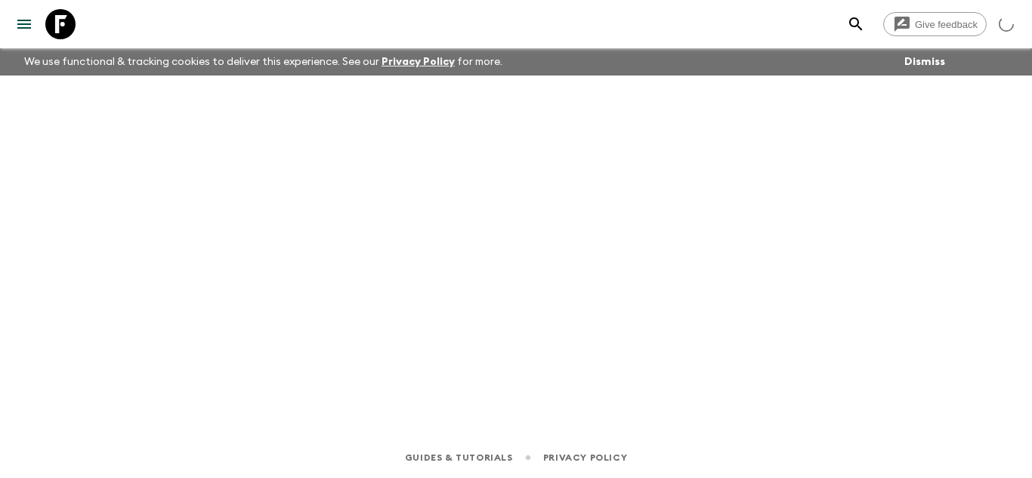
click at [67, 28] on icon at bounding box center [60, 24] width 30 height 30
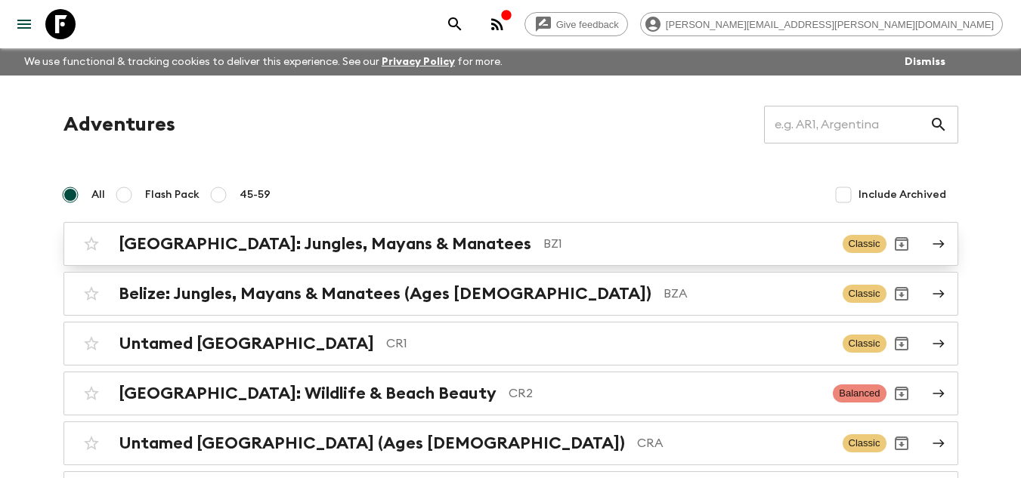
click at [543, 244] on p "BZ1" at bounding box center [686, 244] width 287 height 18
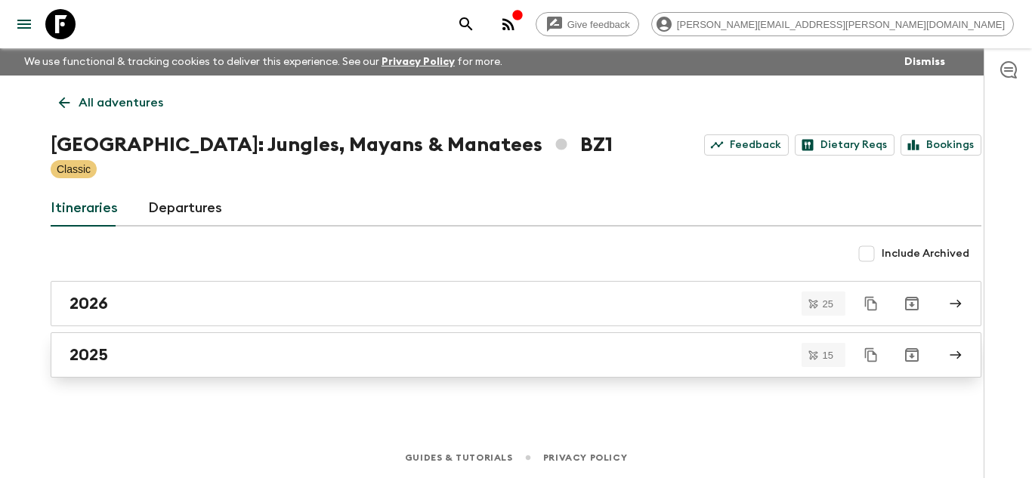
click at [217, 365] on link "2025" at bounding box center [516, 354] width 931 height 45
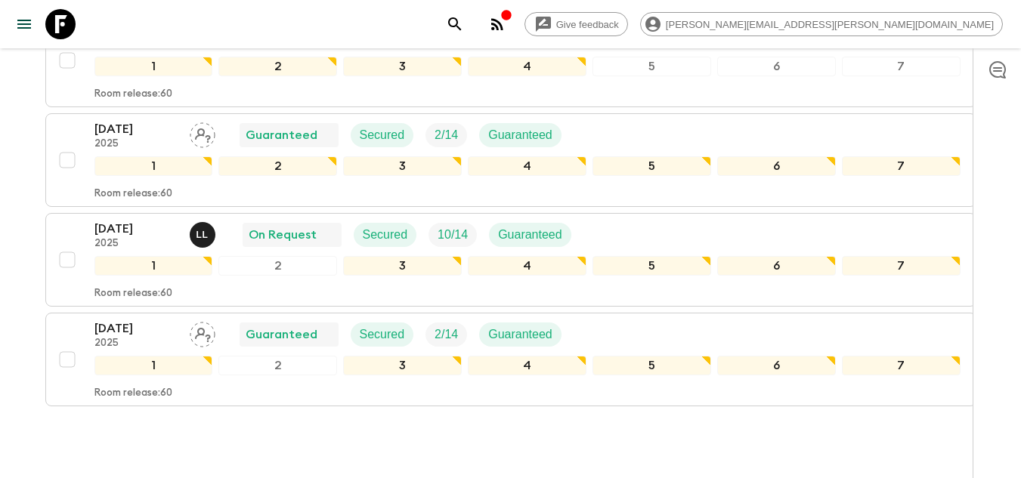
scroll to position [1471, 0]
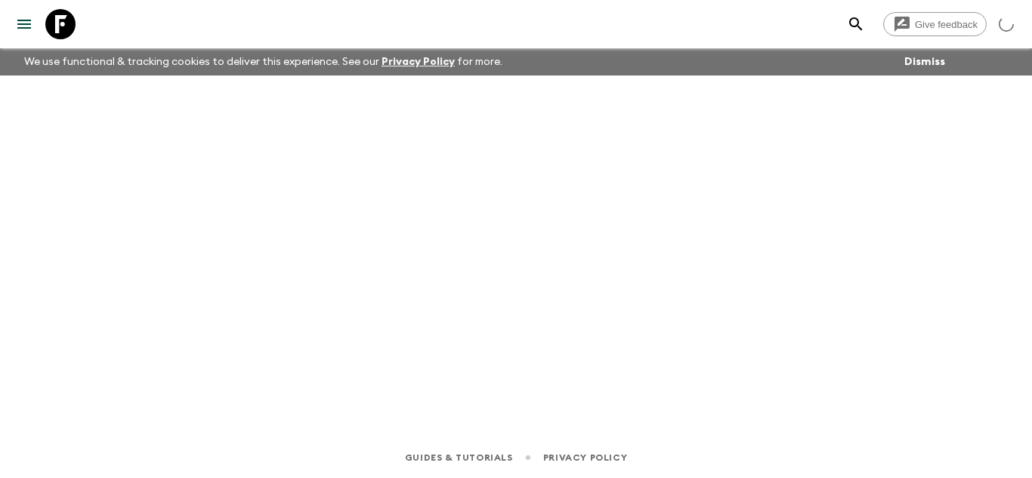
click at [57, 32] on icon at bounding box center [60, 24] width 30 height 30
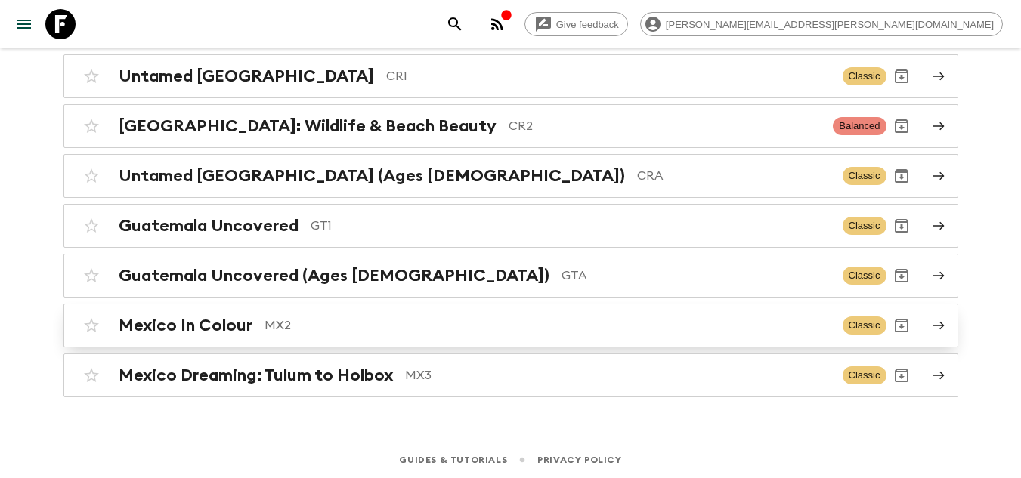
scroll to position [270, 0]
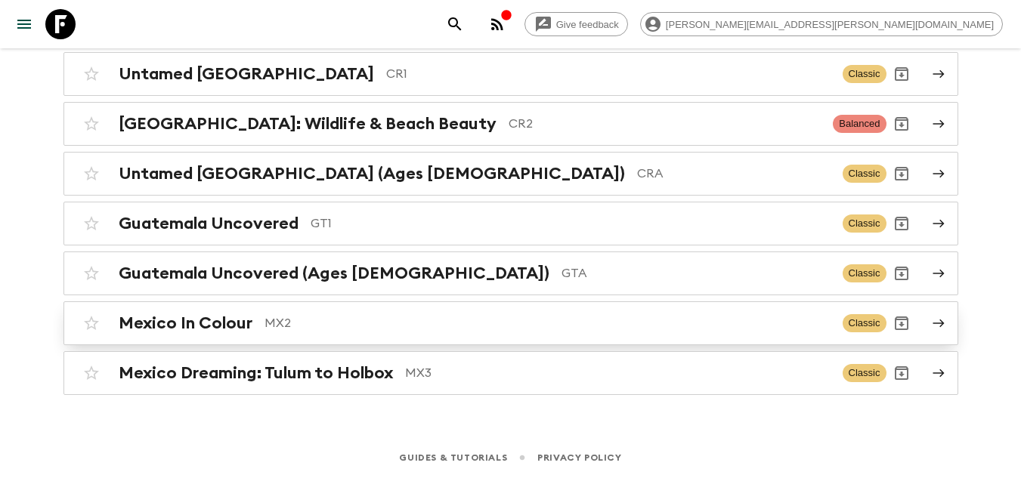
click at [288, 316] on p "MX2" at bounding box center [547, 323] width 566 height 18
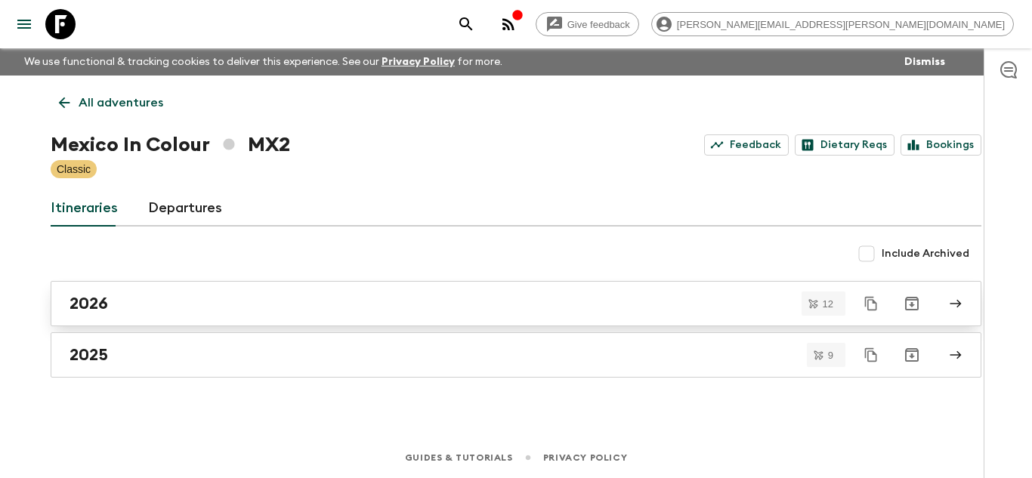
click at [230, 306] on div "2026" at bounding box center [502, 304] width 864 height 20
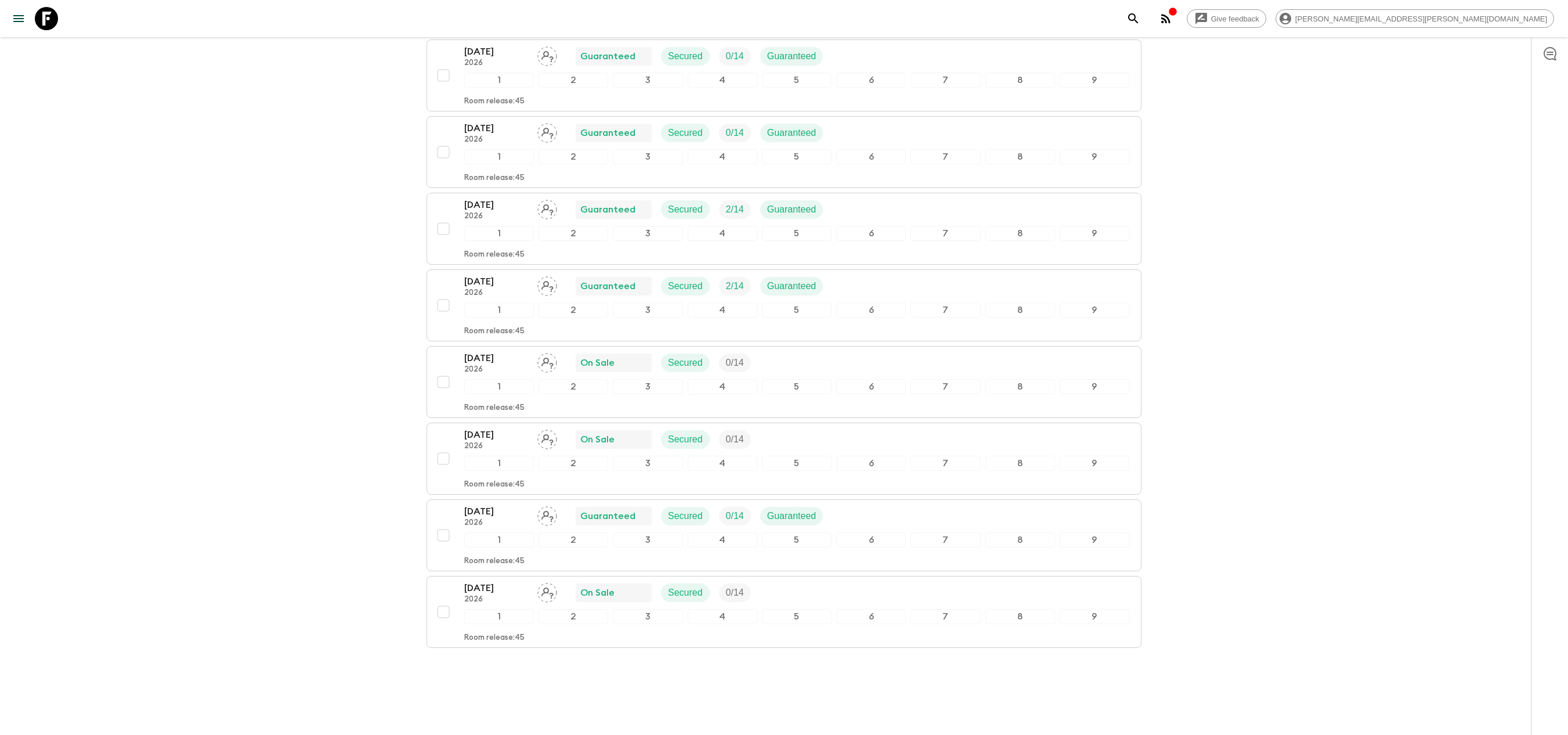
scroll to position [561, 0]
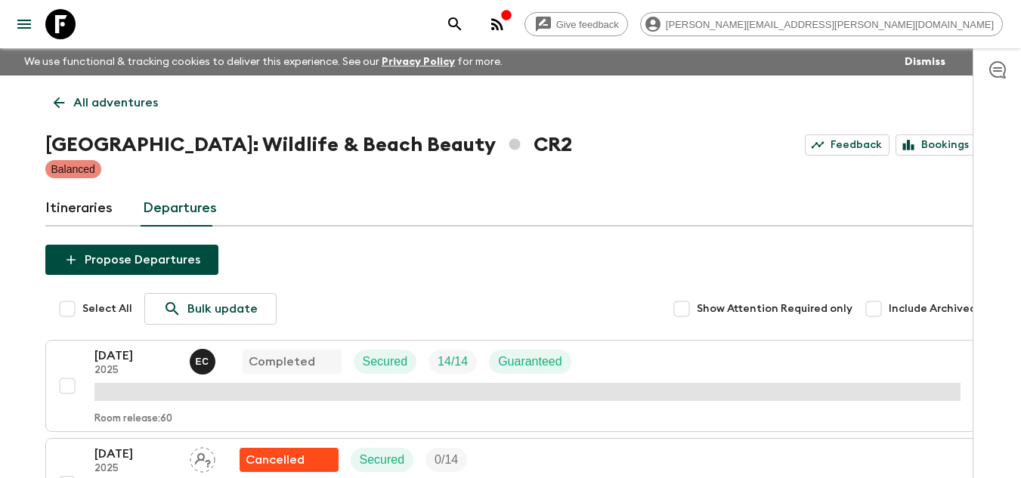
click at [70, 20] on icon at bounding box center [60, 24] width 30 height 30
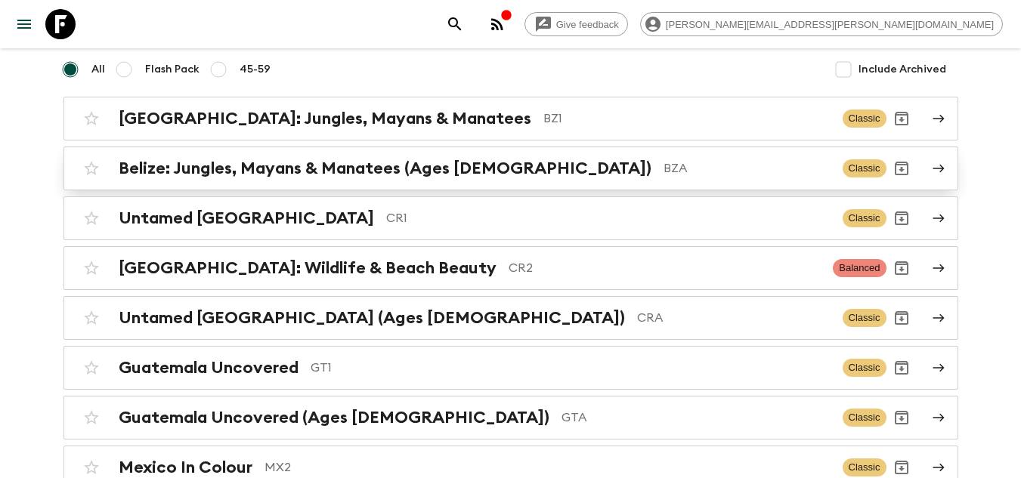
scroll to position [270, 0]
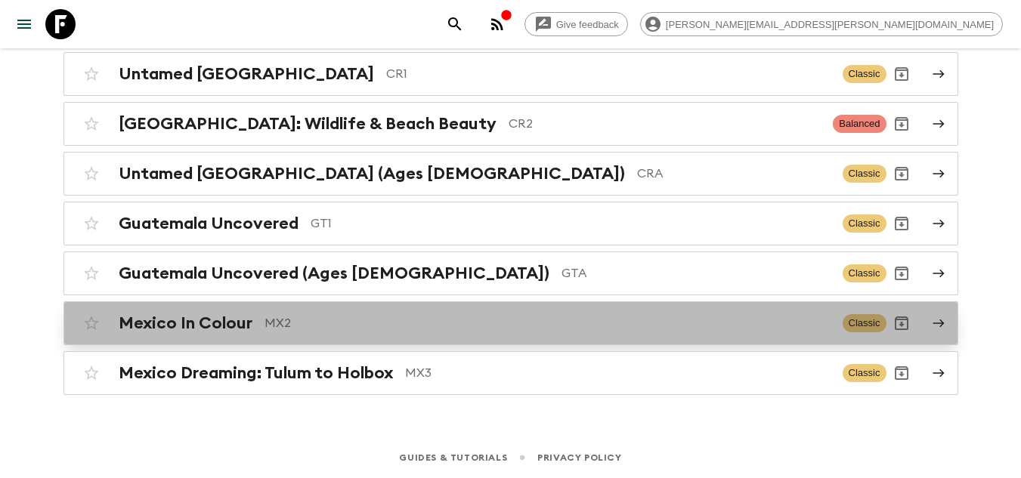
click at [322, 334] on div "Mexico In Colour MX2 Classic" at bounding box center [481, 323] width 810 height 30
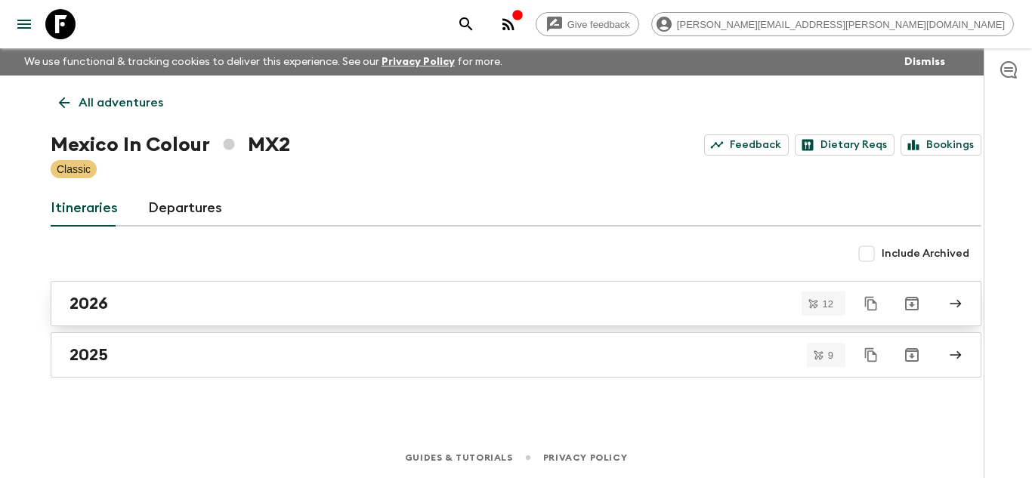
click at [181, 298] on div "2026" at bounding box center [502, 304] width 864 height 20
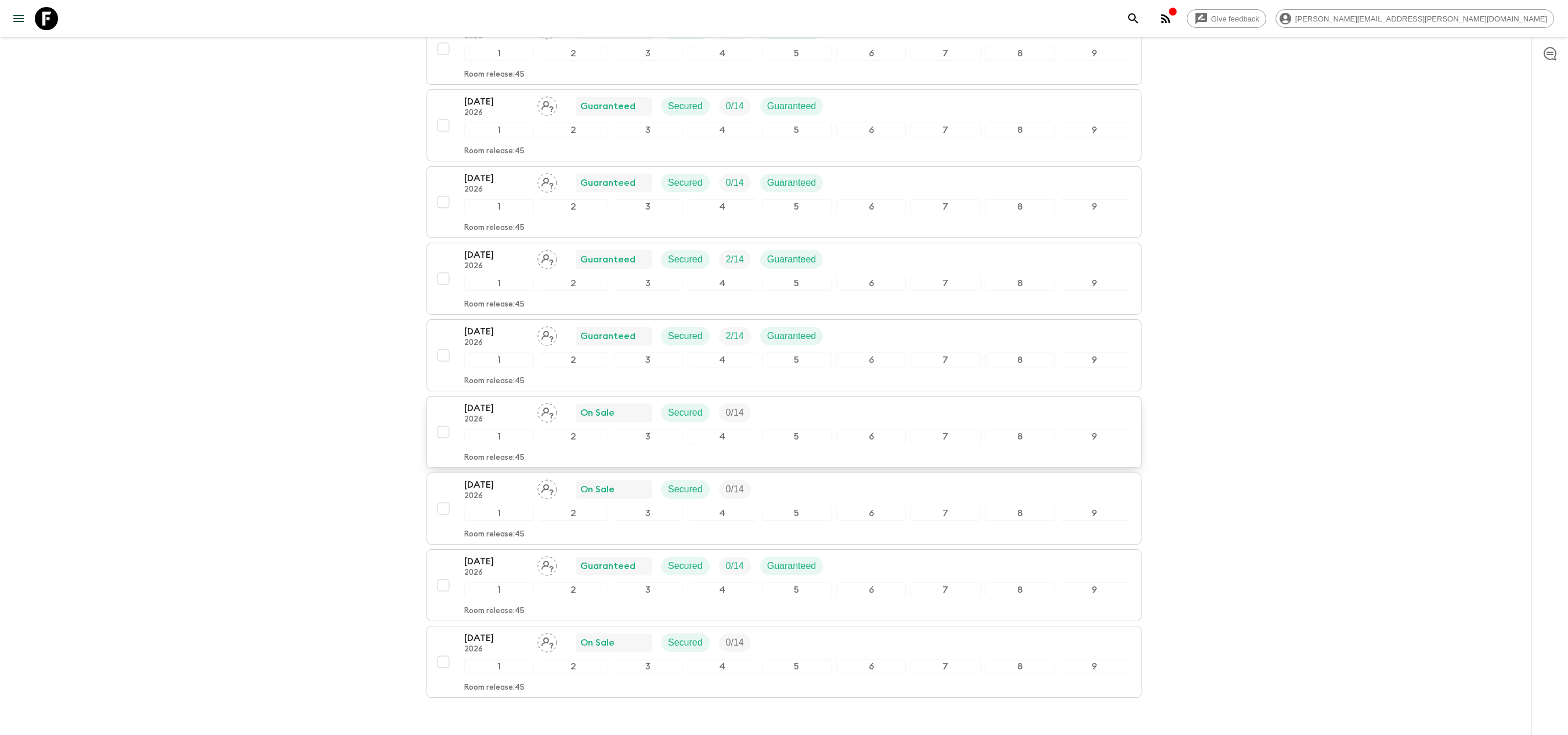
scroll to position [561, 0]
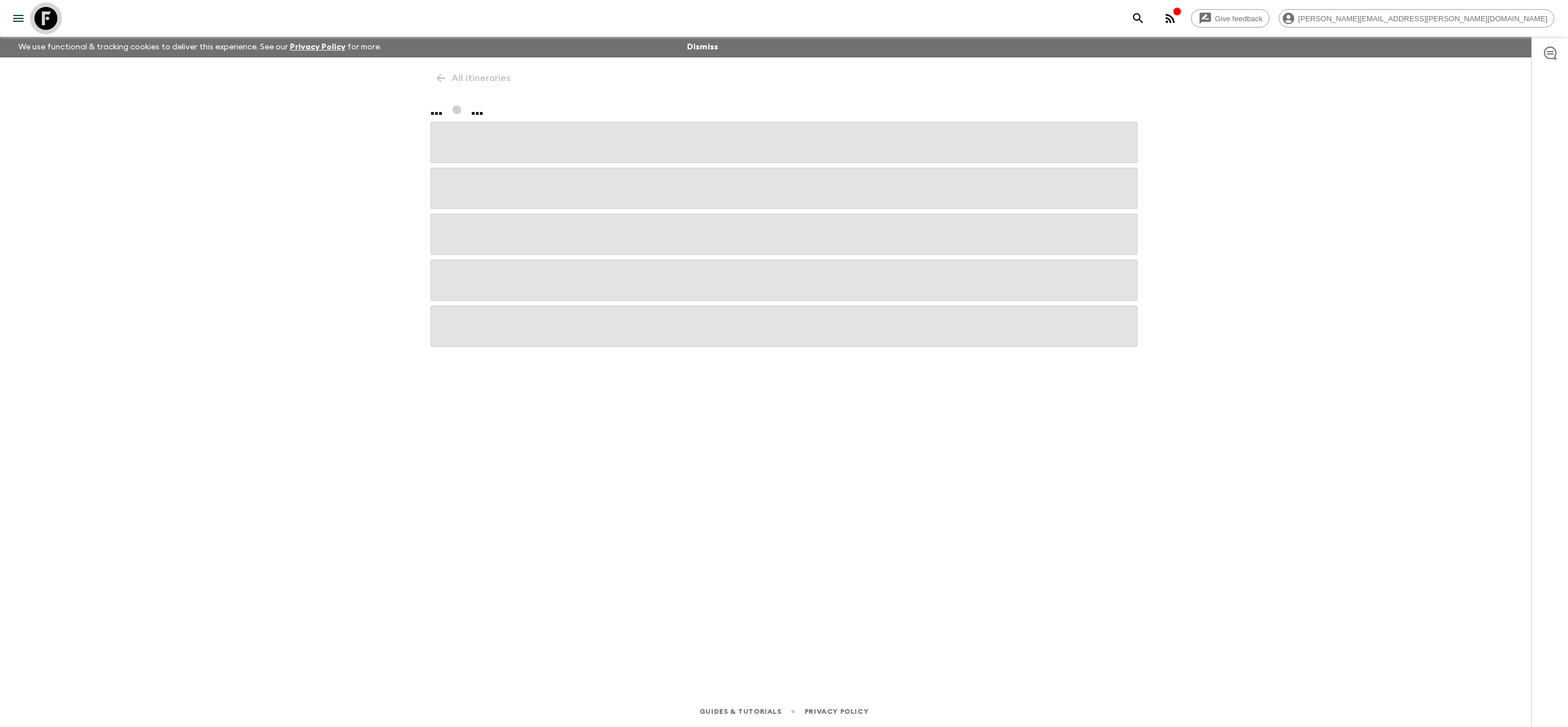
click at [47, 15] on icon at bounding box center [46, 18] width 23 height 23
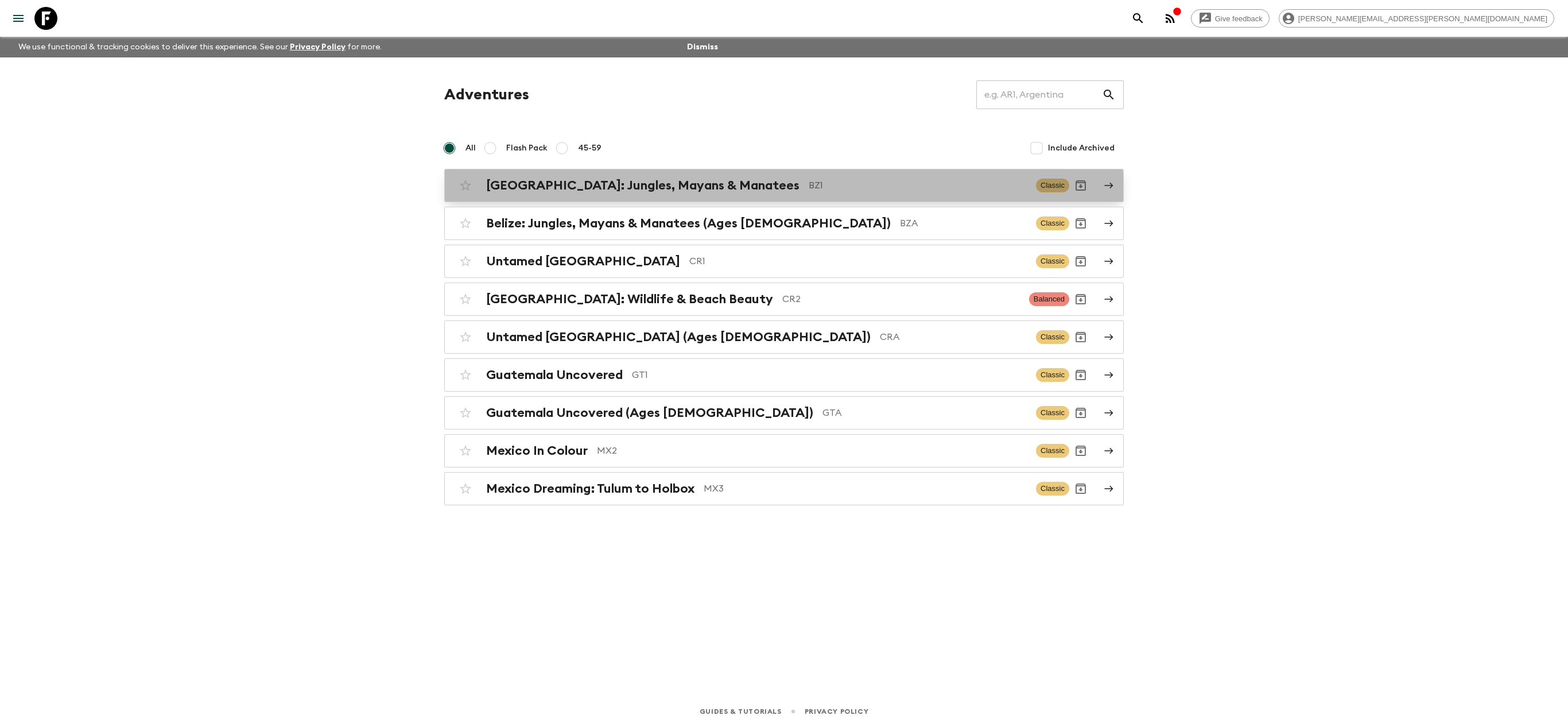
click at [757, 195] on div "Belize: Jungles, Mayans & Manatees BZ1 Classic" at bounding box center [762, 185] width 615 height 23
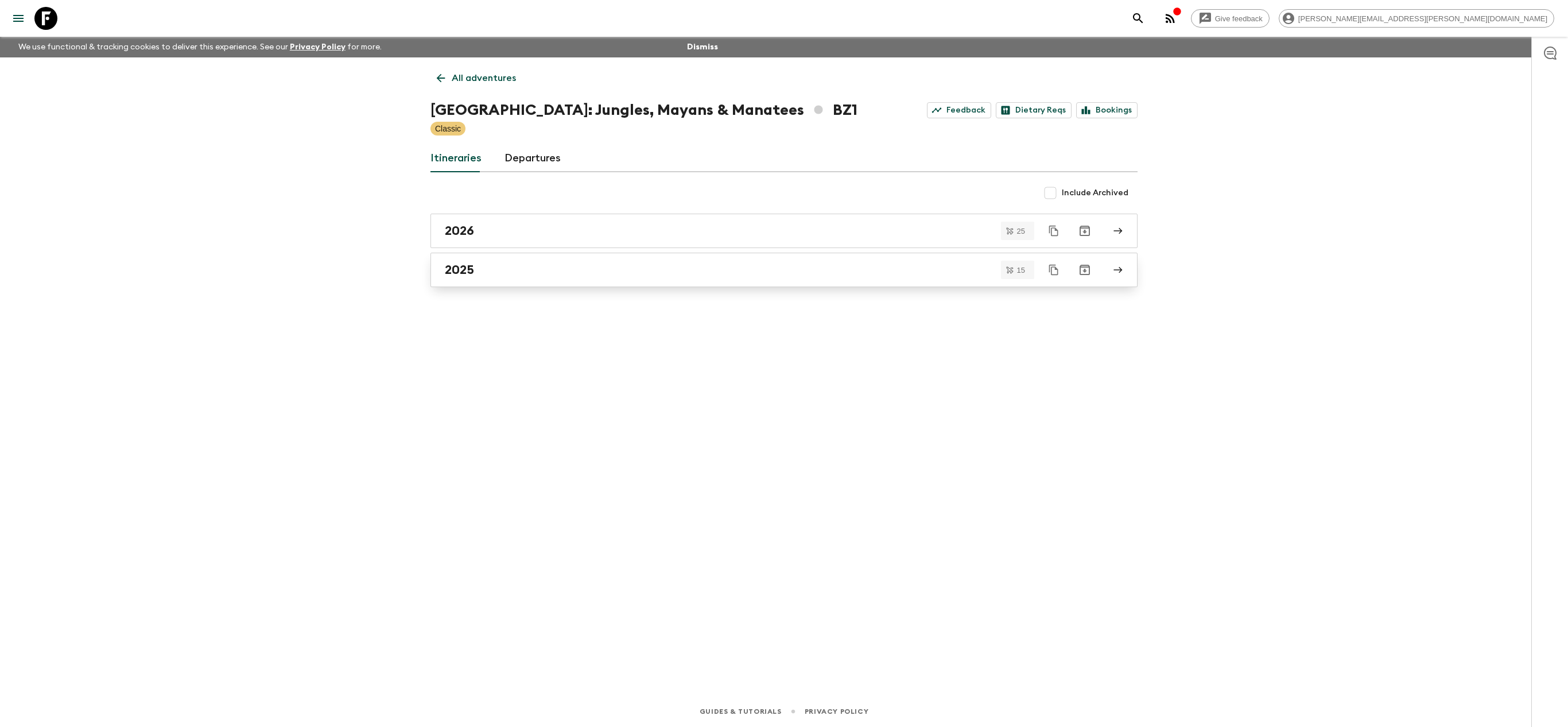
click at [586, 260] on link "2025" at bounding box center [784, 269] width 707 height 34
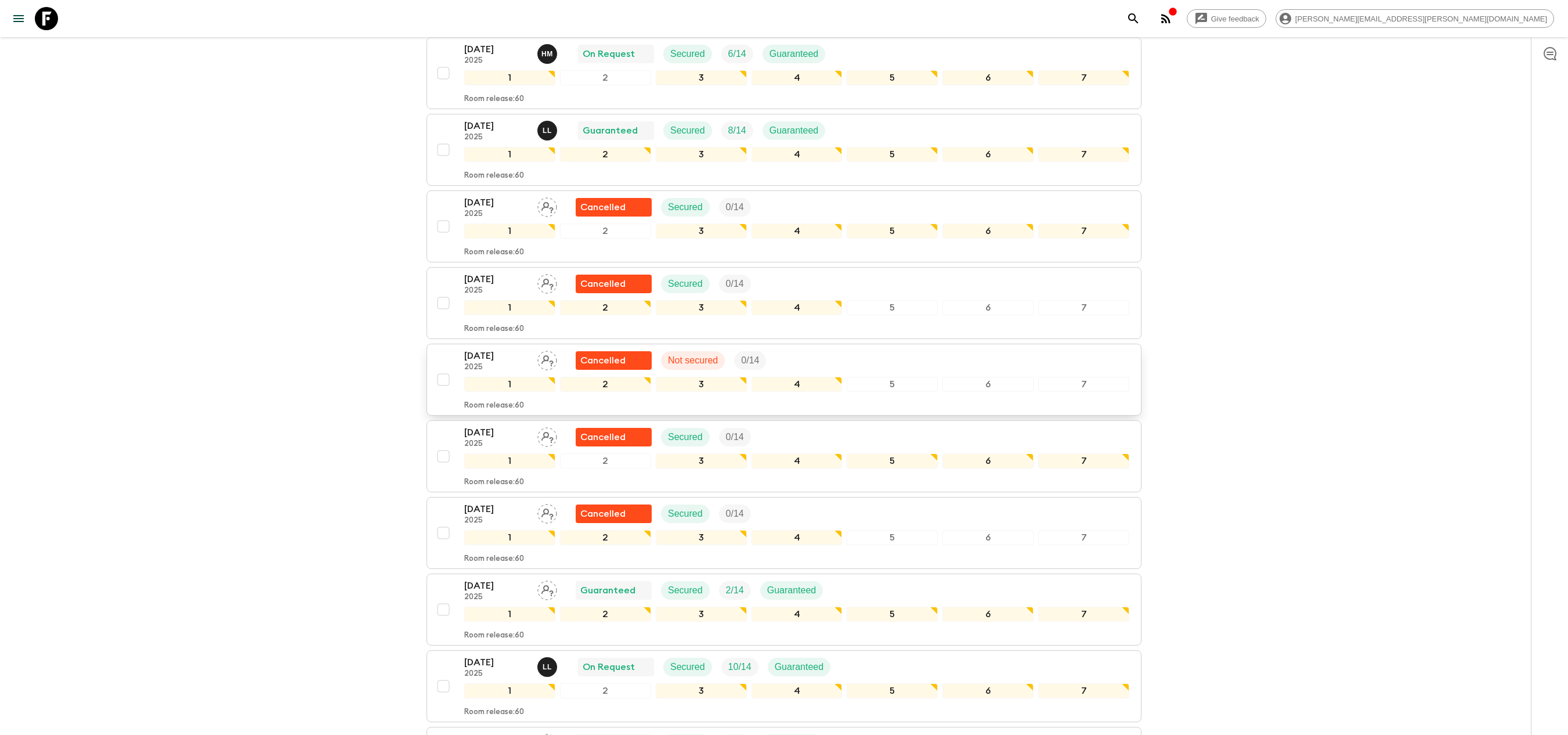
scroll to position [799, 0]
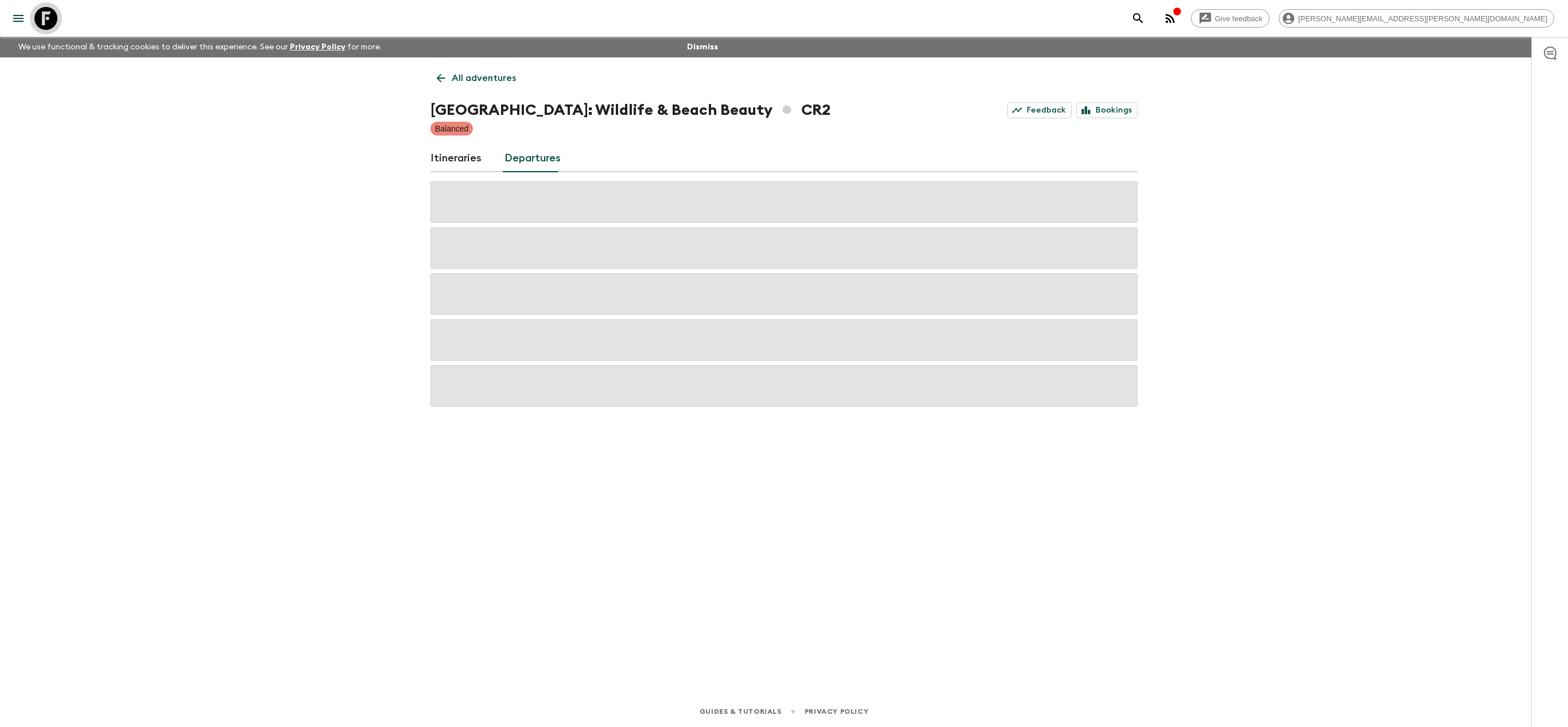
click at [49, 13] on icon at bounding box center [46, 18] width 23 height 23
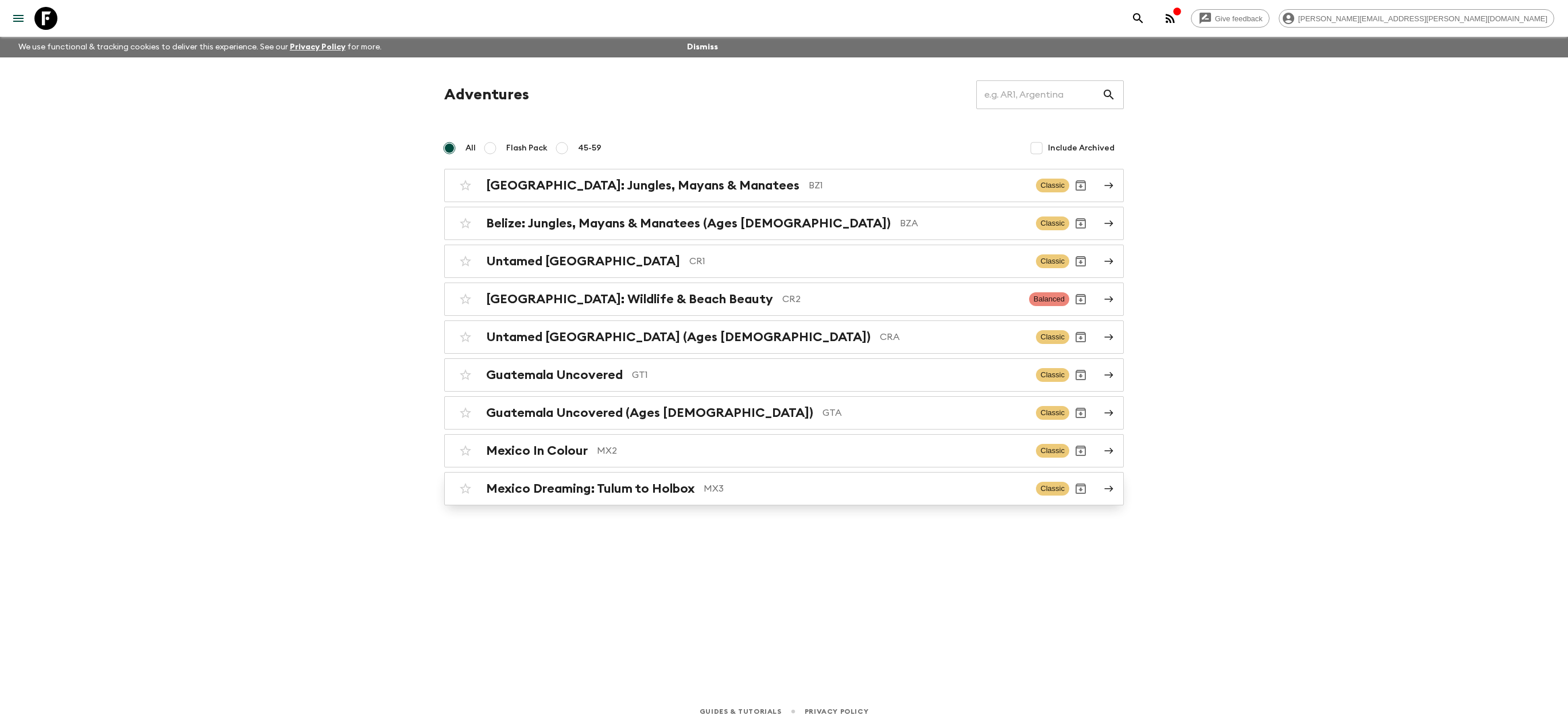
click at [562, 496] on h2 "Mexico Dreaming: Tulum to Holbox" at bounding box center [590, 488] width 208 height 15
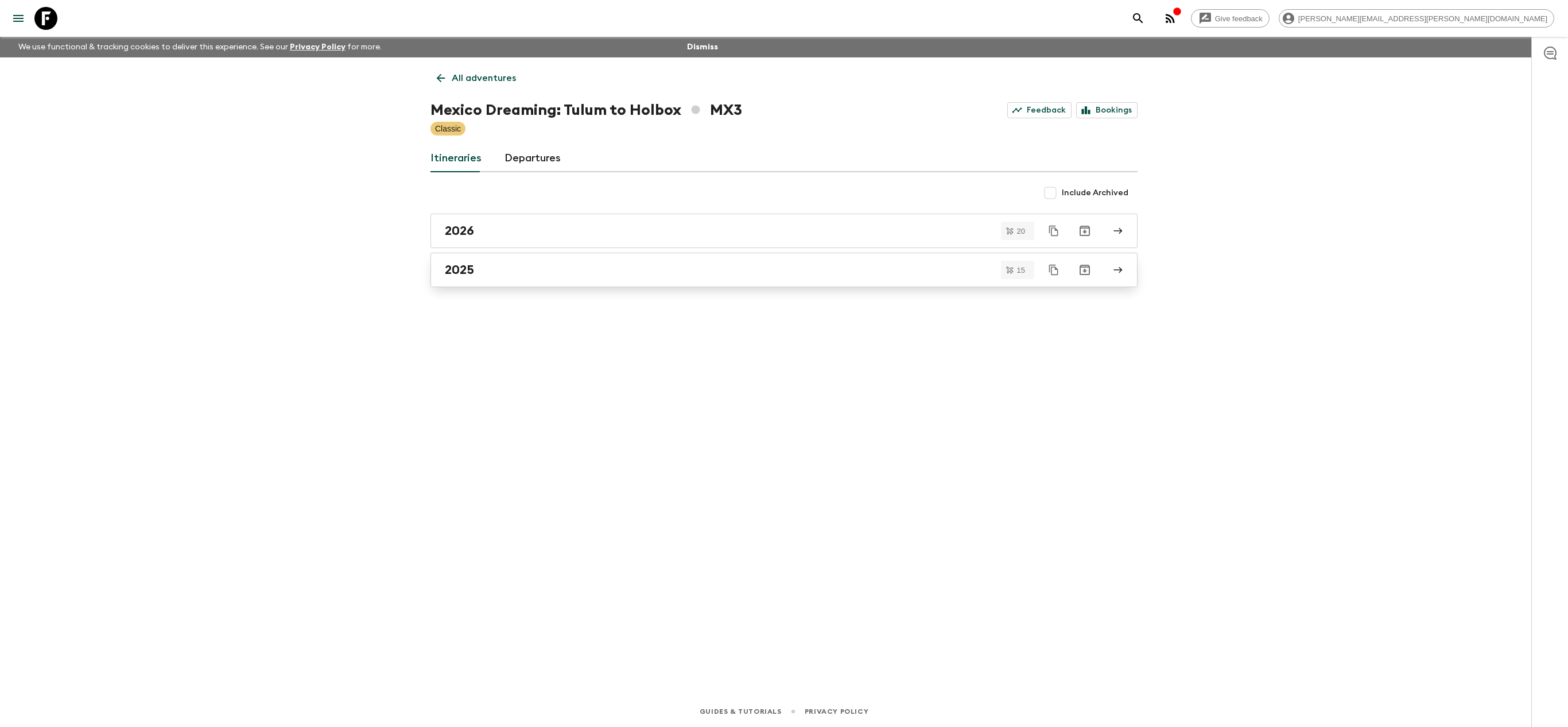
click at [581, 283] on link "2025" at bounding box center [784, 269] width 707 height 34
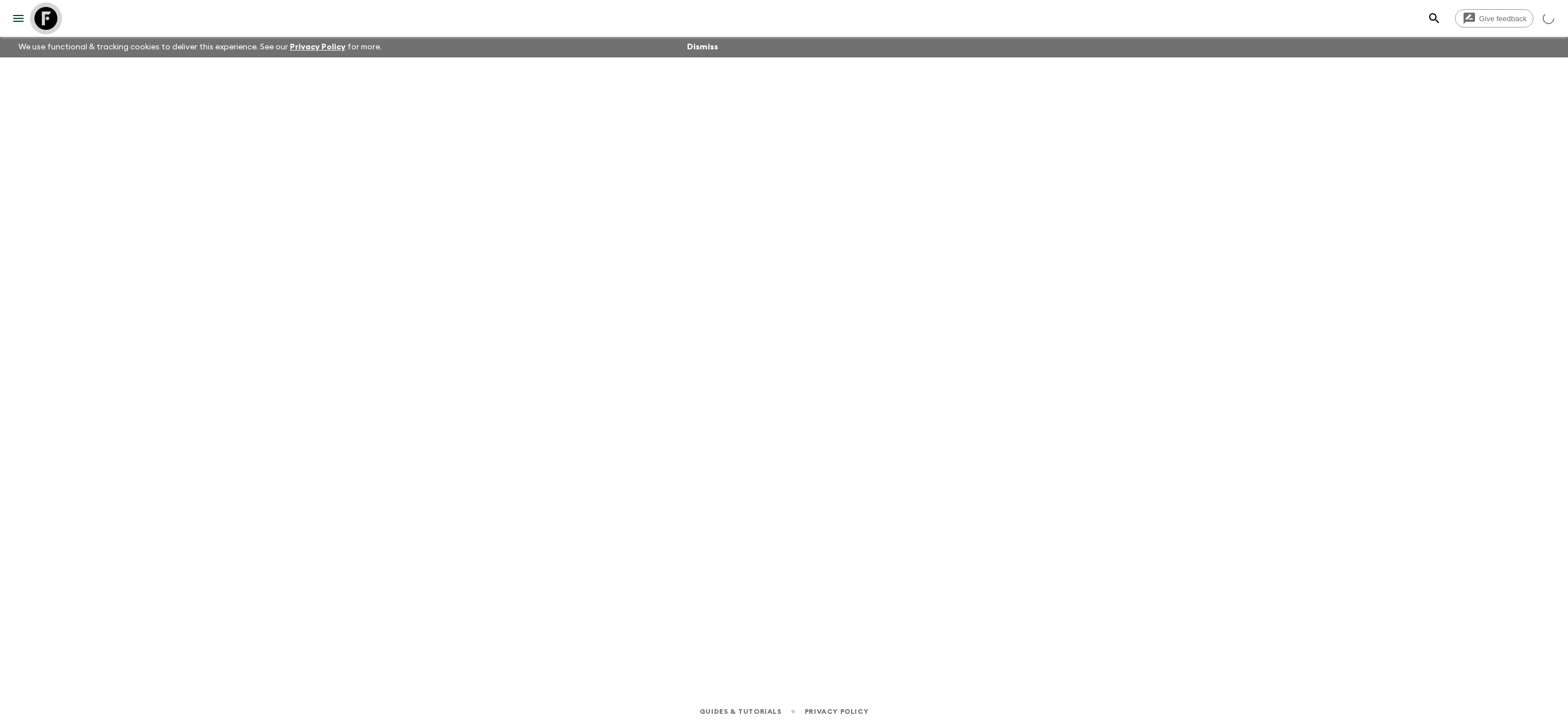
click at [46, 9] on icon at bounding box center [46, 18] width 23 height 23
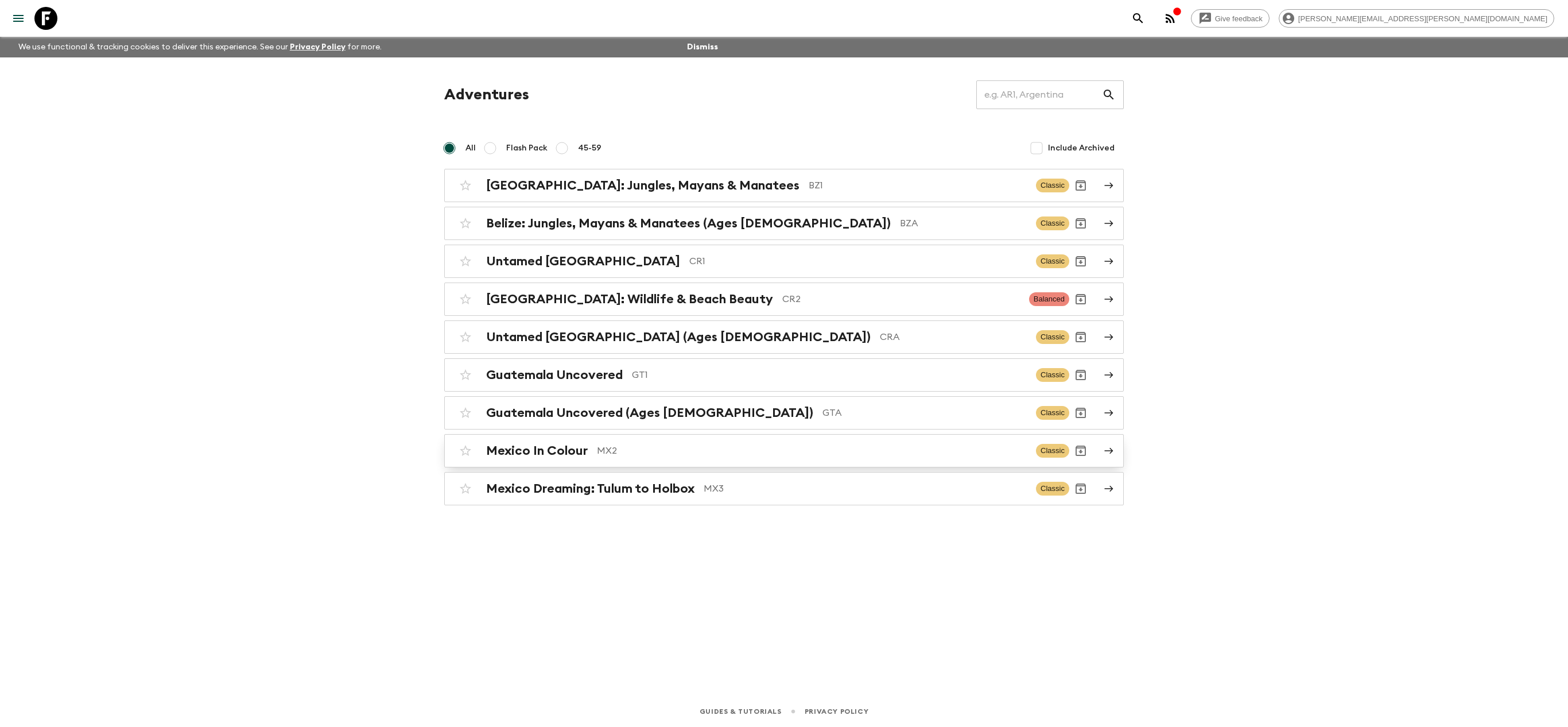
click at [703, 457] on p "MX2" at bounding box center [812, 450] width 430 height 14
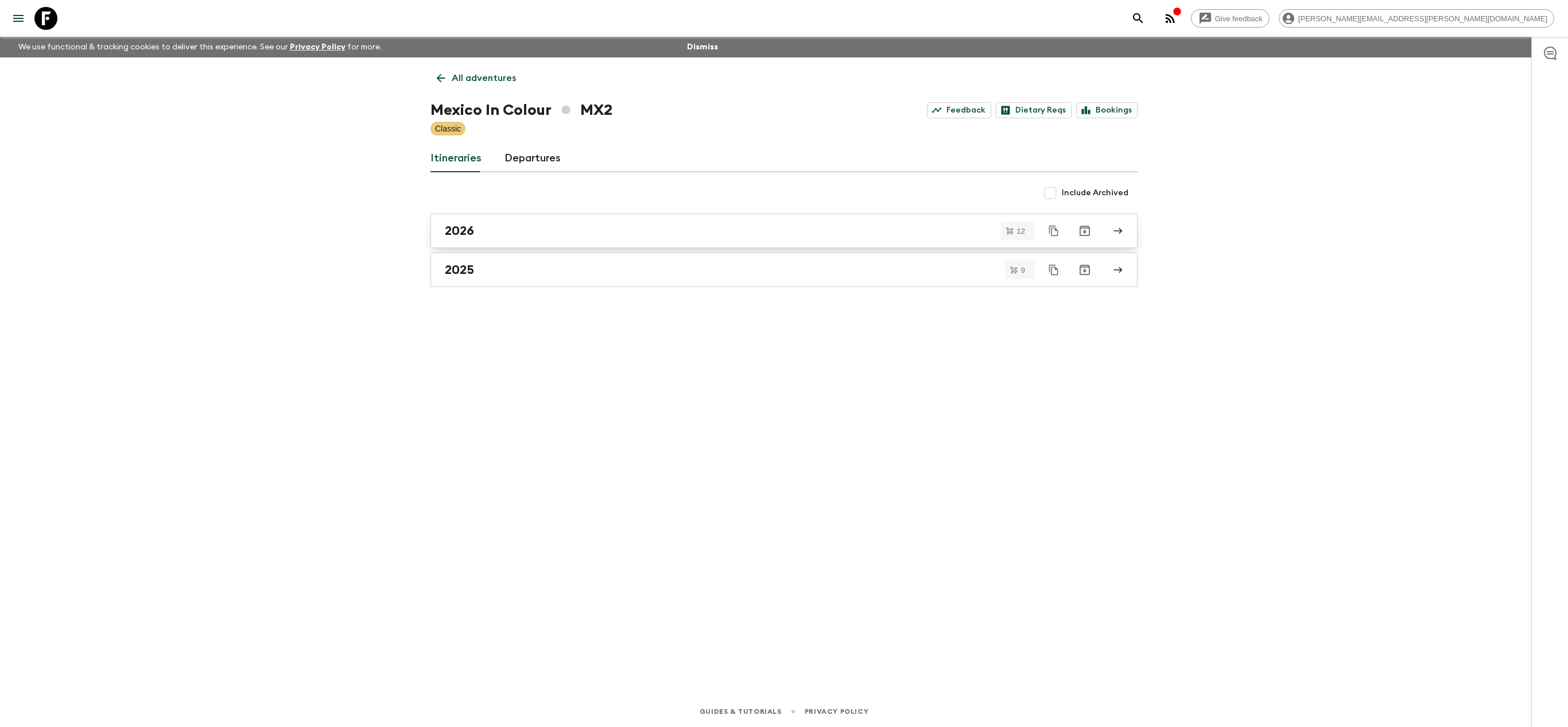
click at [681, 239] on link "2026" at bounding box center [784, 230] width 707 height 34
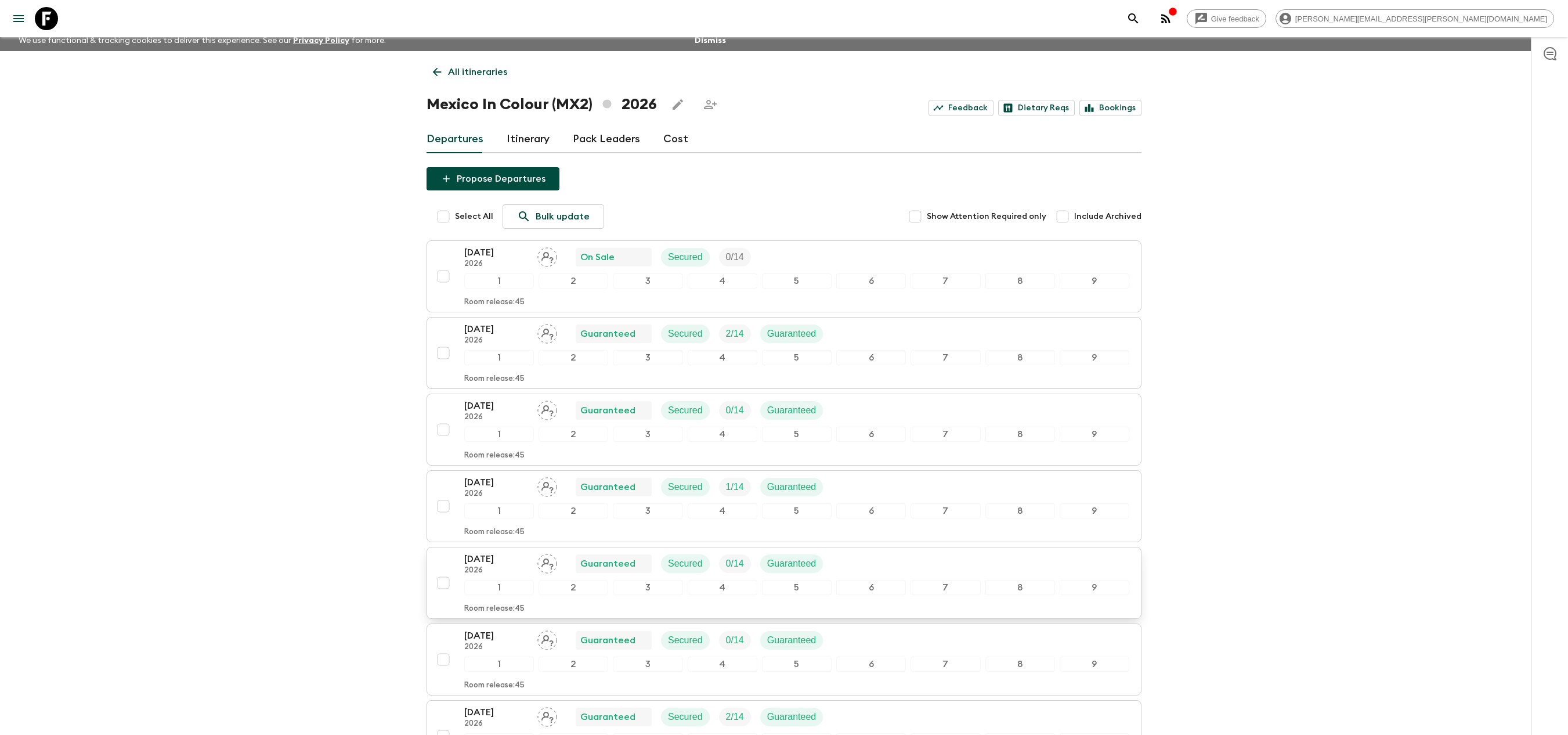
scroll to position [561, 0]
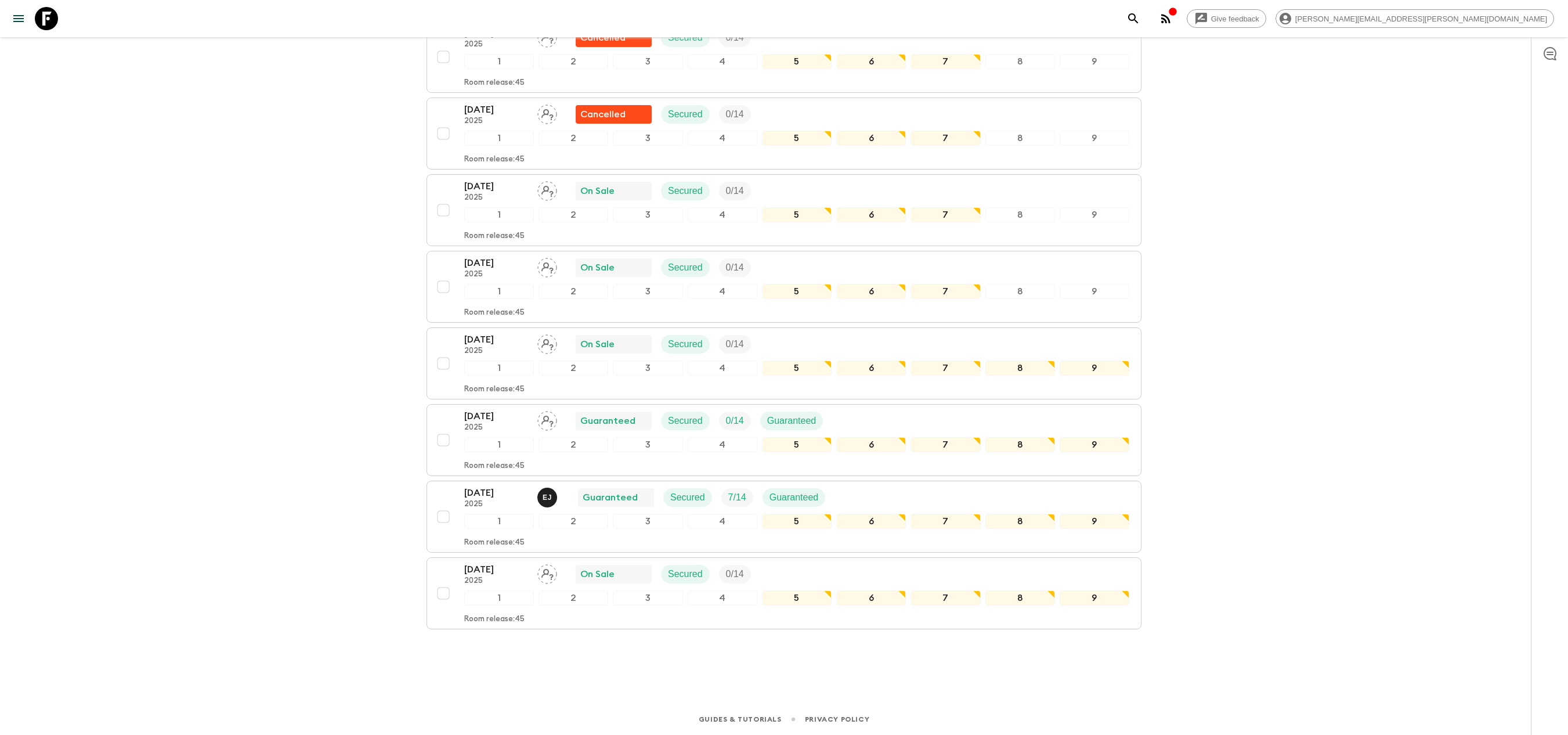
scroll to position [799, 0]
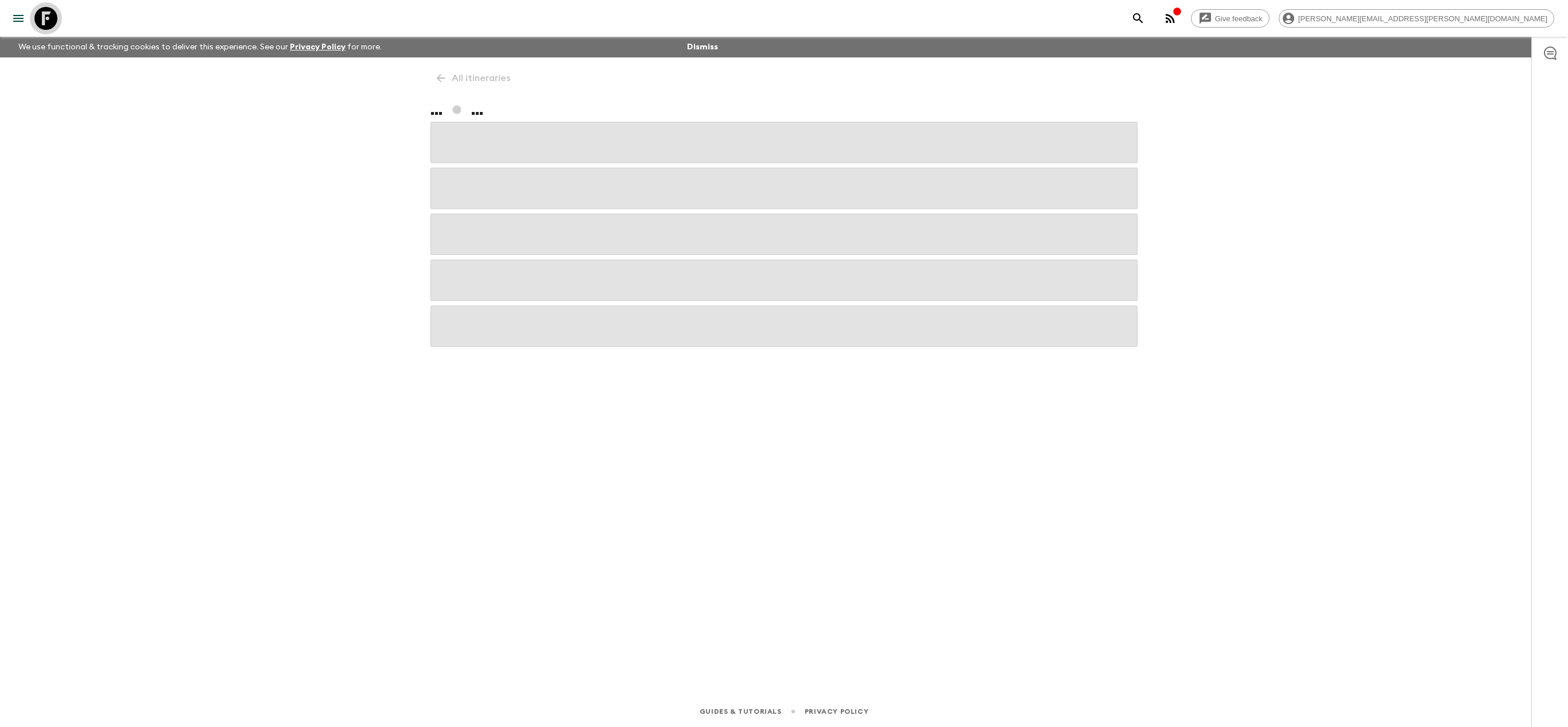
click at [40, 13] on icon at bounding box center [46, 18] width 23 height 23
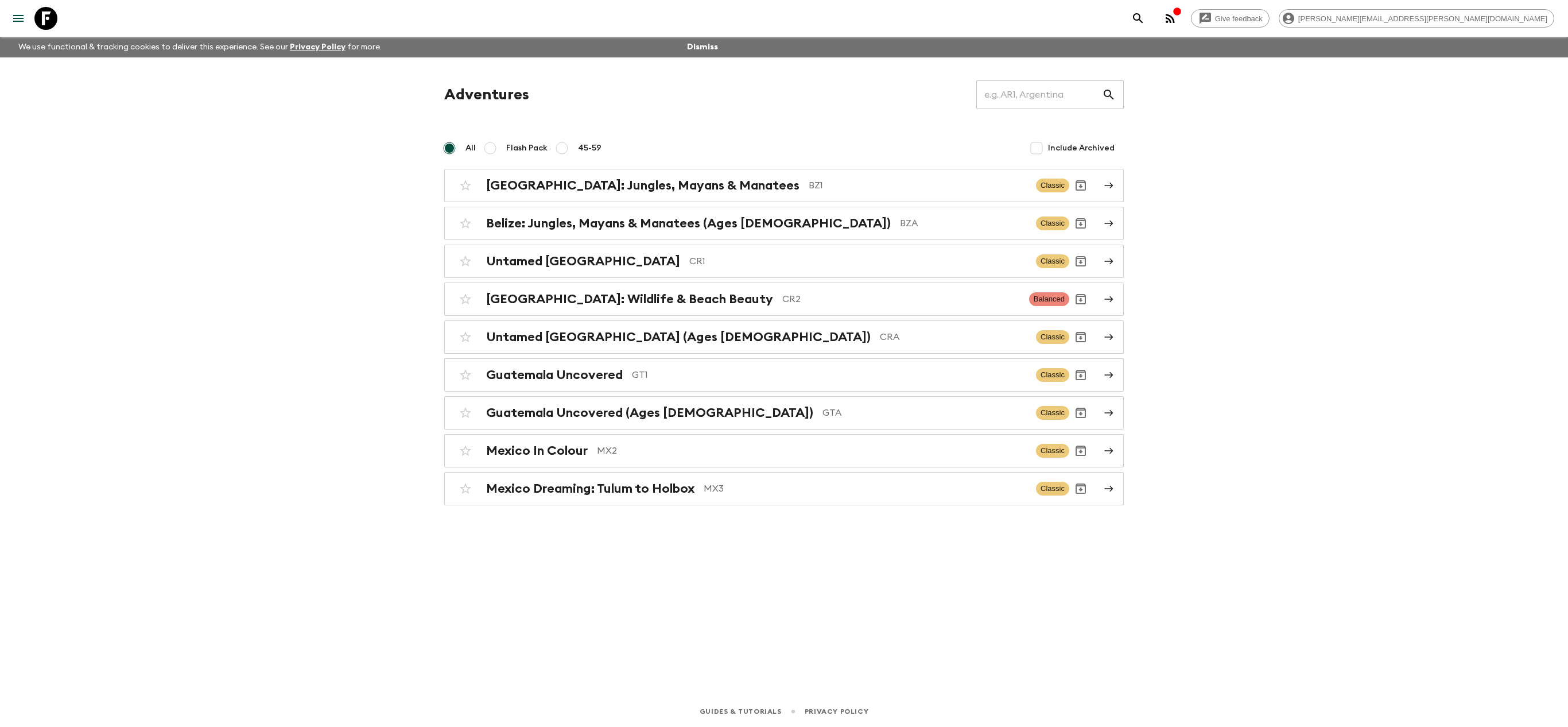
click at [703, 495] on p "MX3" at bounding box center [865, 488] width 323 height 14
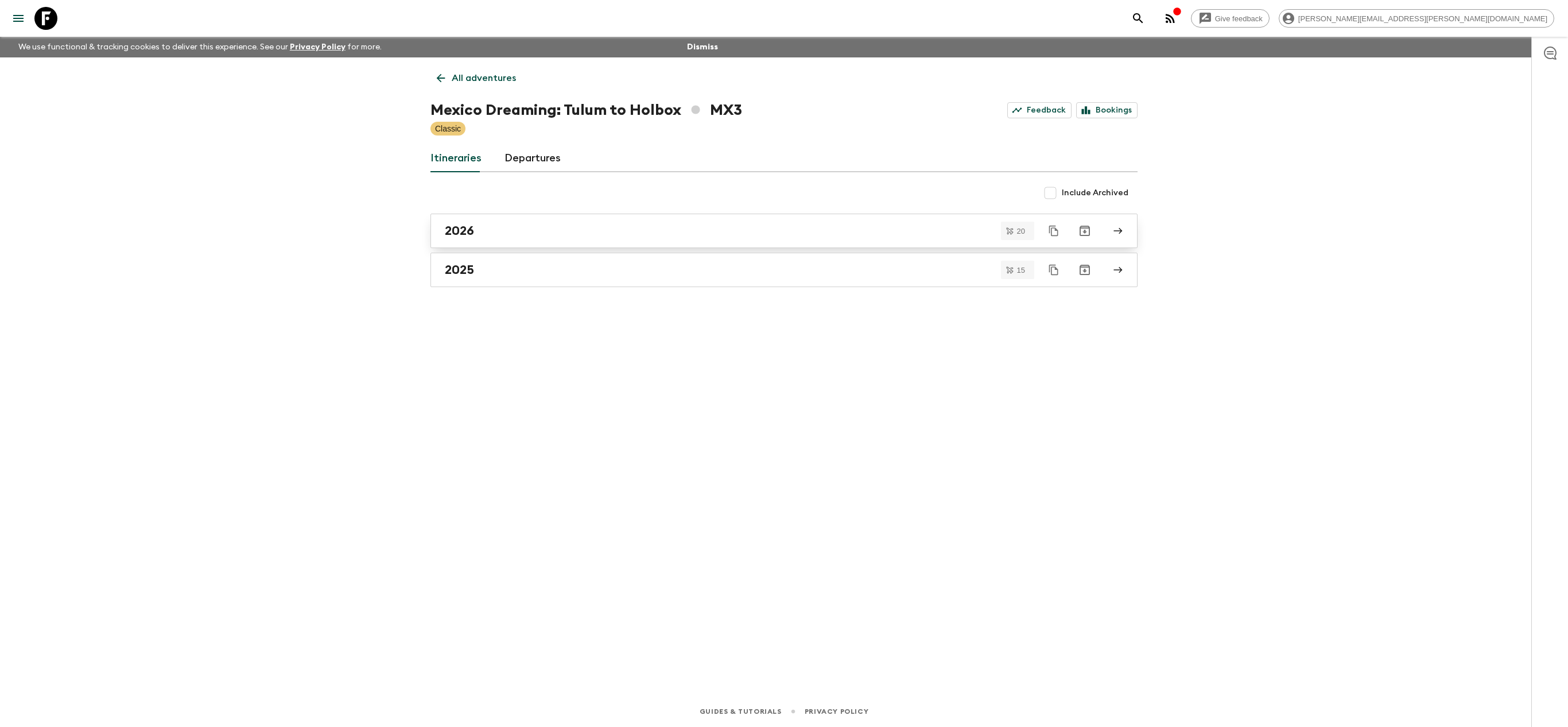
click at [757, 231] on div "2026" at bounding box center [773, 231] width 656 height 15
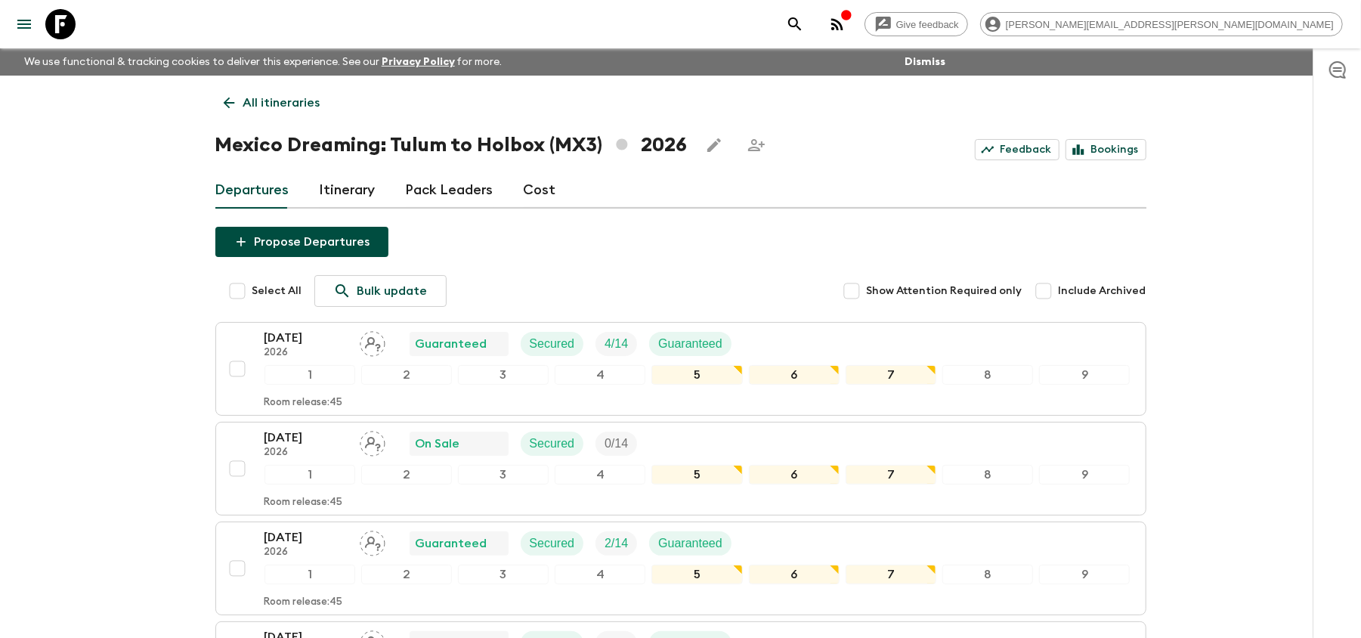
drag, startPoint x: 2063, startPoint y: 0, endPoint x: 88, endPoint y: 321, distance: 2000.2
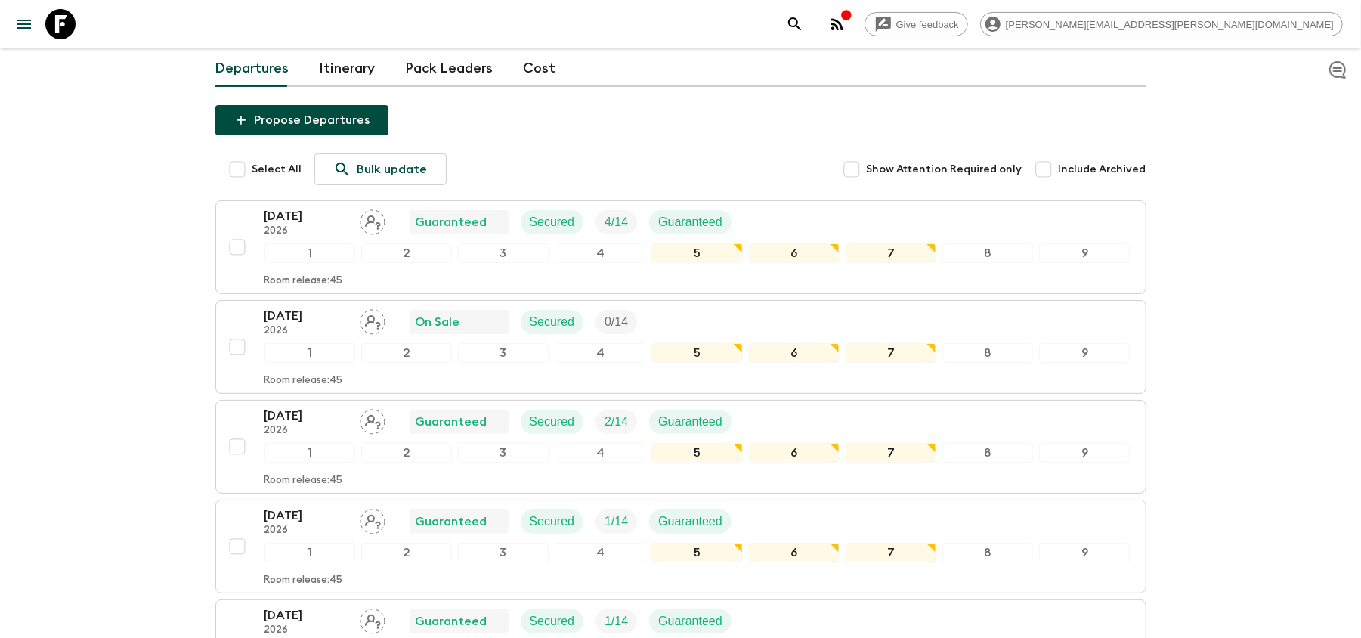
scroll to position [100, 0]
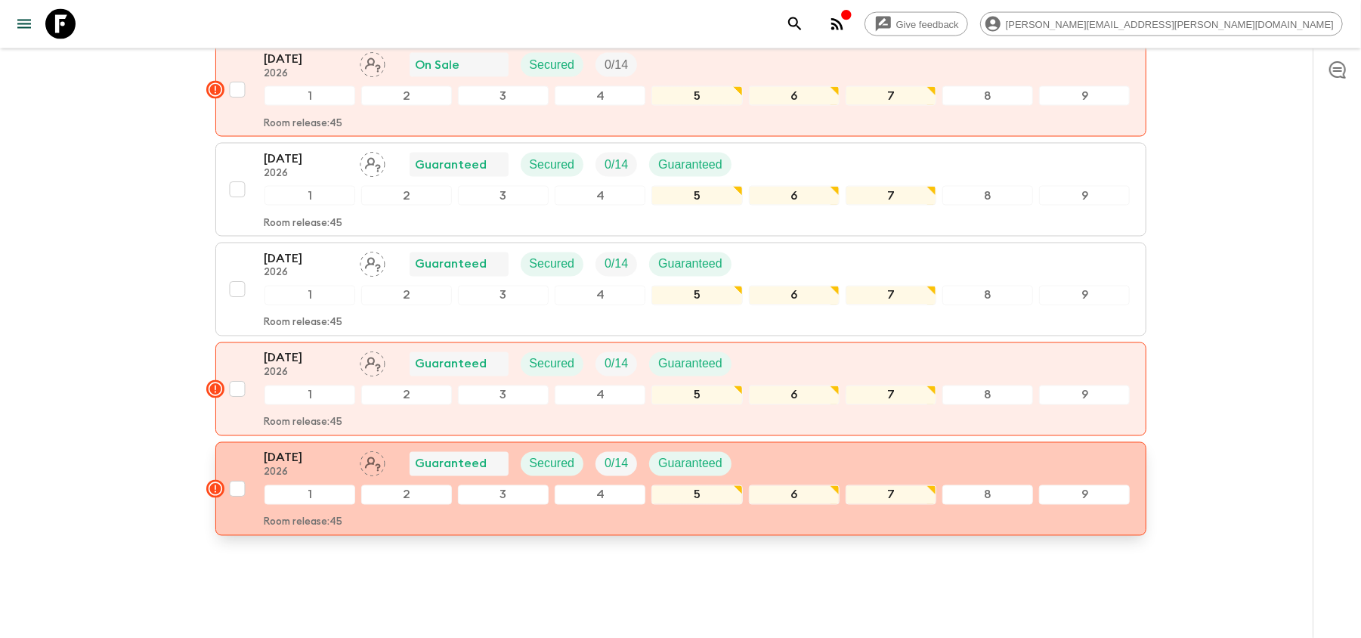
scroll to position [1831, 0]
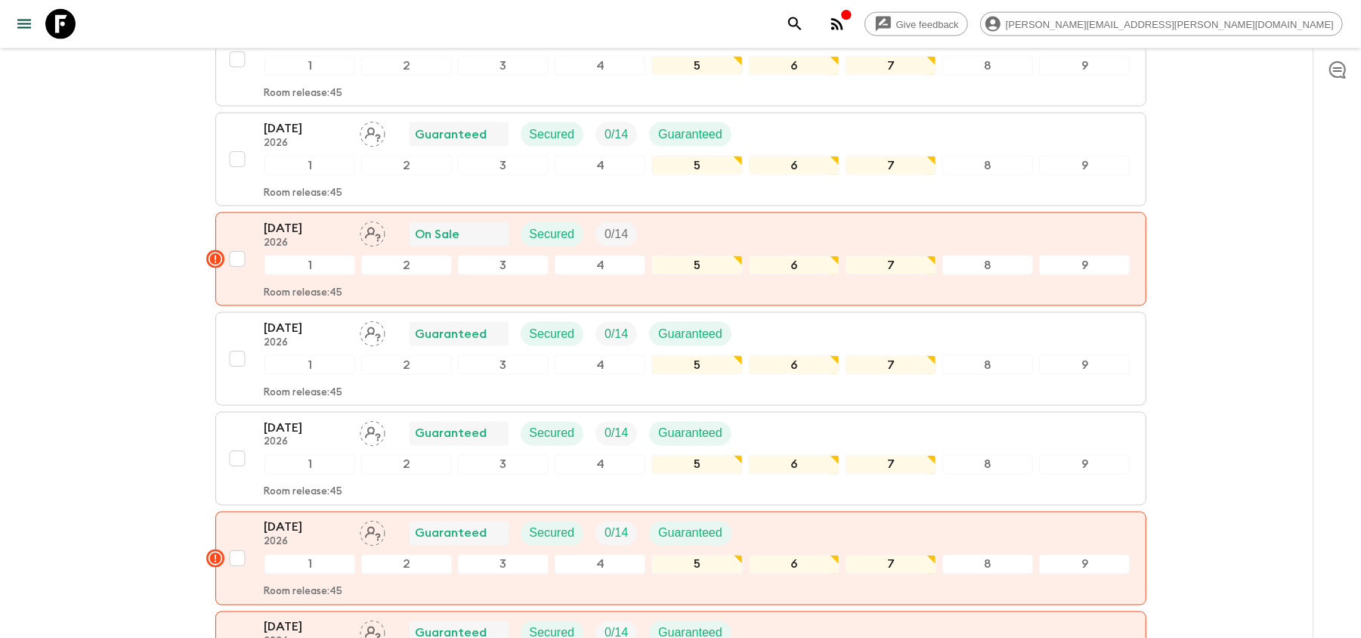
scroll to position [1831, 0]
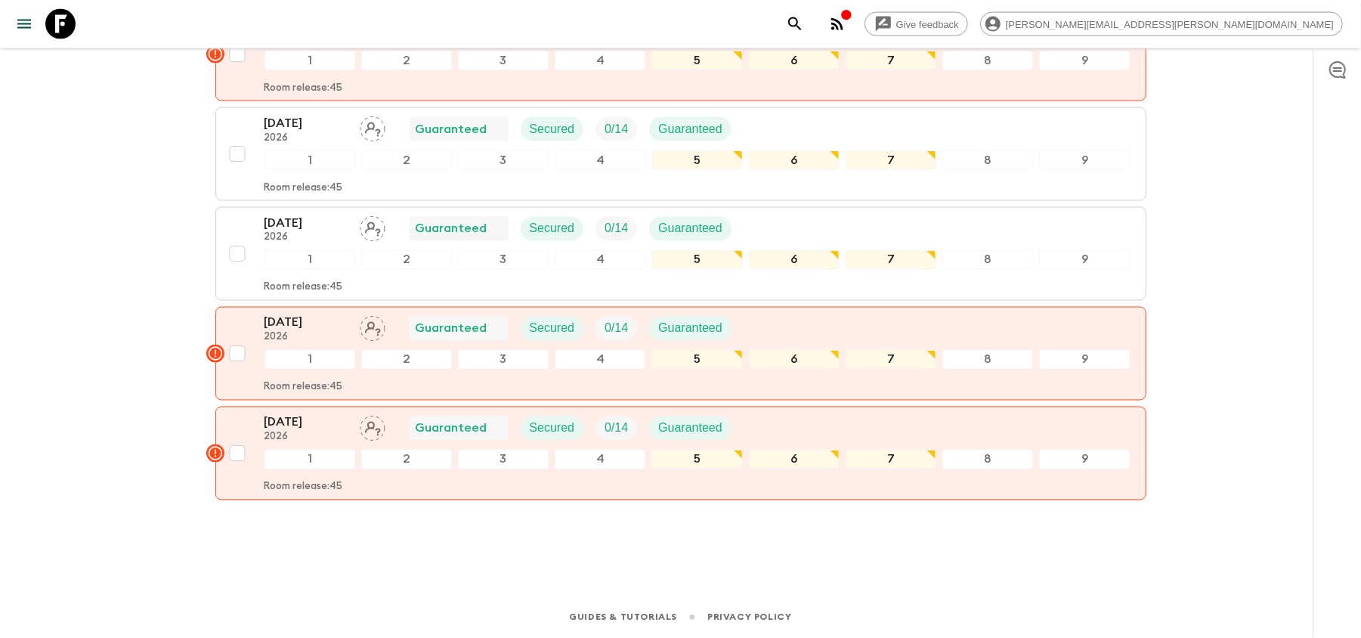
click at [305, 319] on p "[DATE]" at bounding box center [305, 323] width 83 height 18
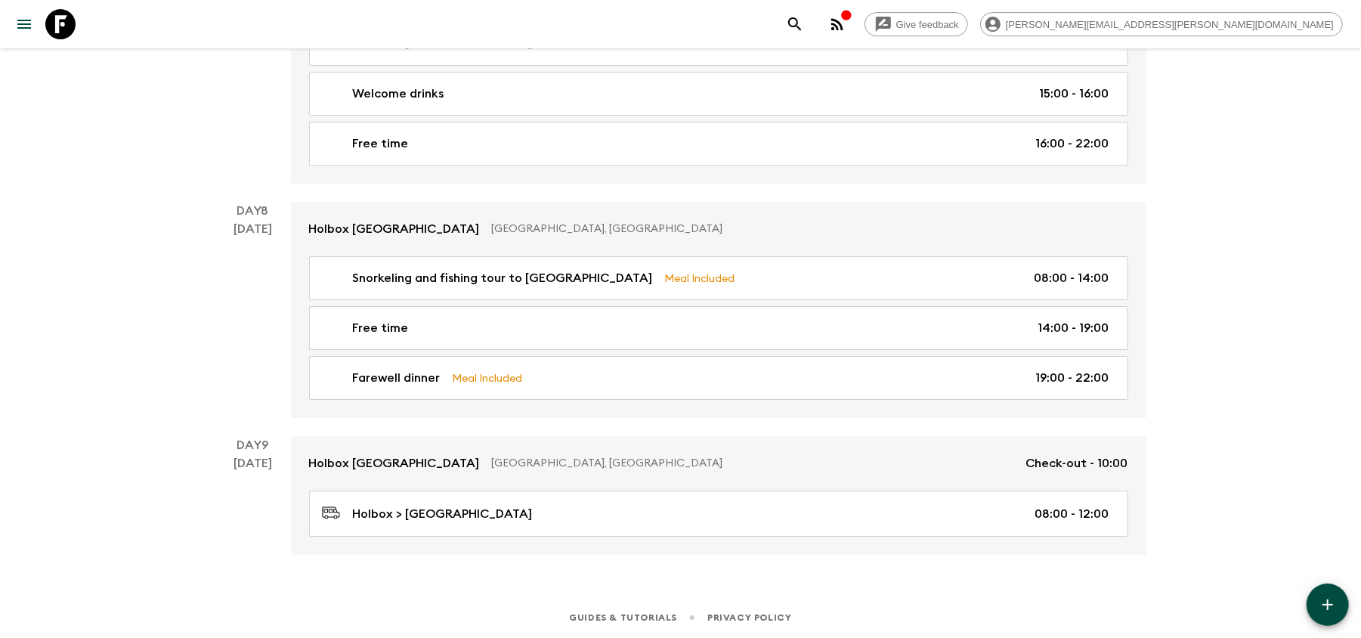
scroll to position [3643, 0]
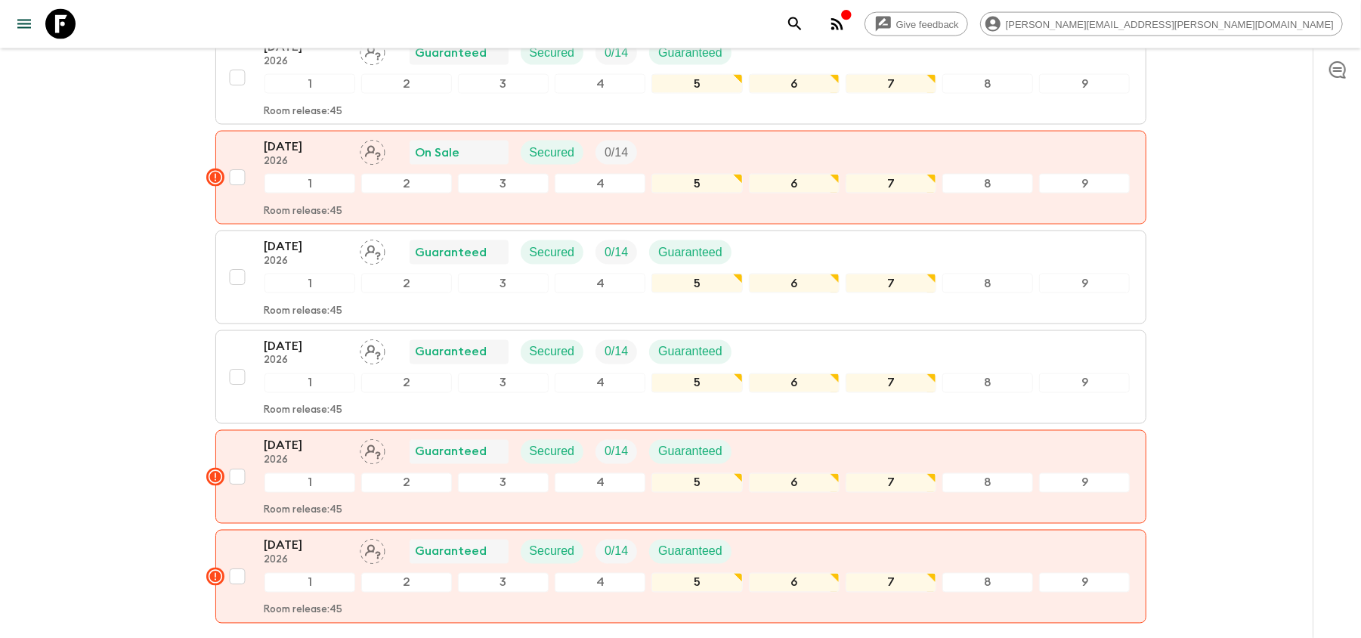
scroll to position [1831, 0]
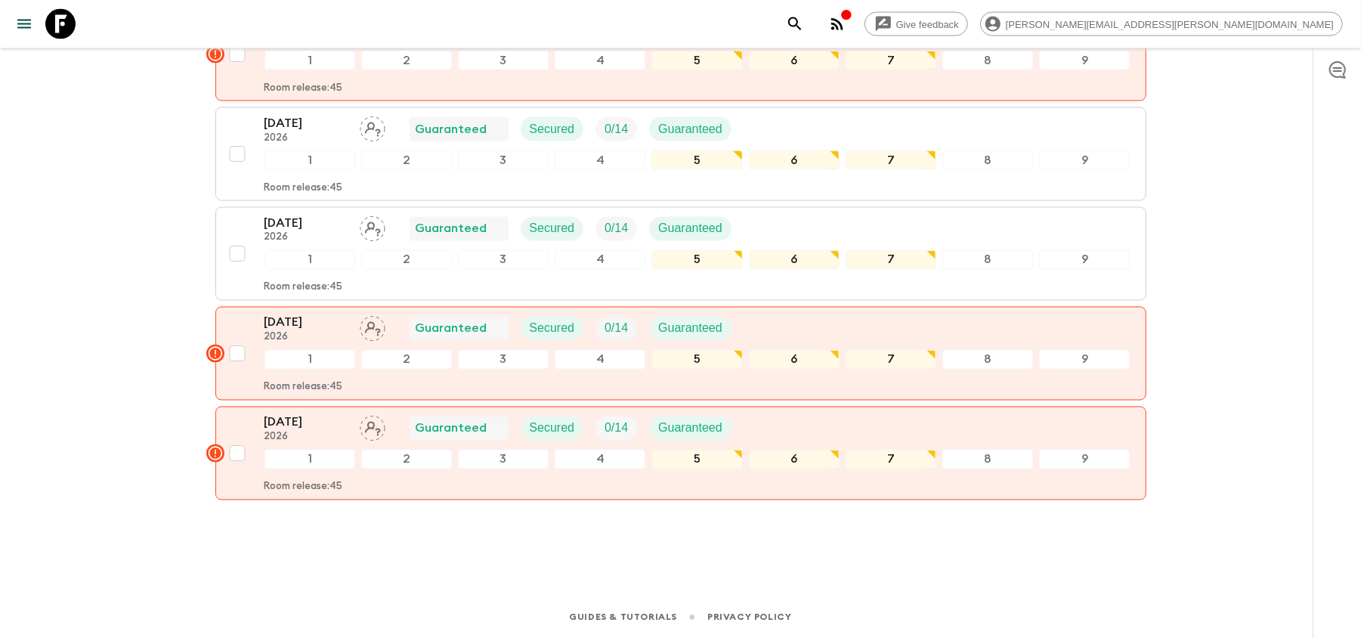
drag, startPoint x: 319, startPoint y: 428, endPoint x: 340, endPoint y: 434, distance: 22.0
click at [319, 428] on p "[DATE]" at bounding box center [305, 422] width 83 height 18
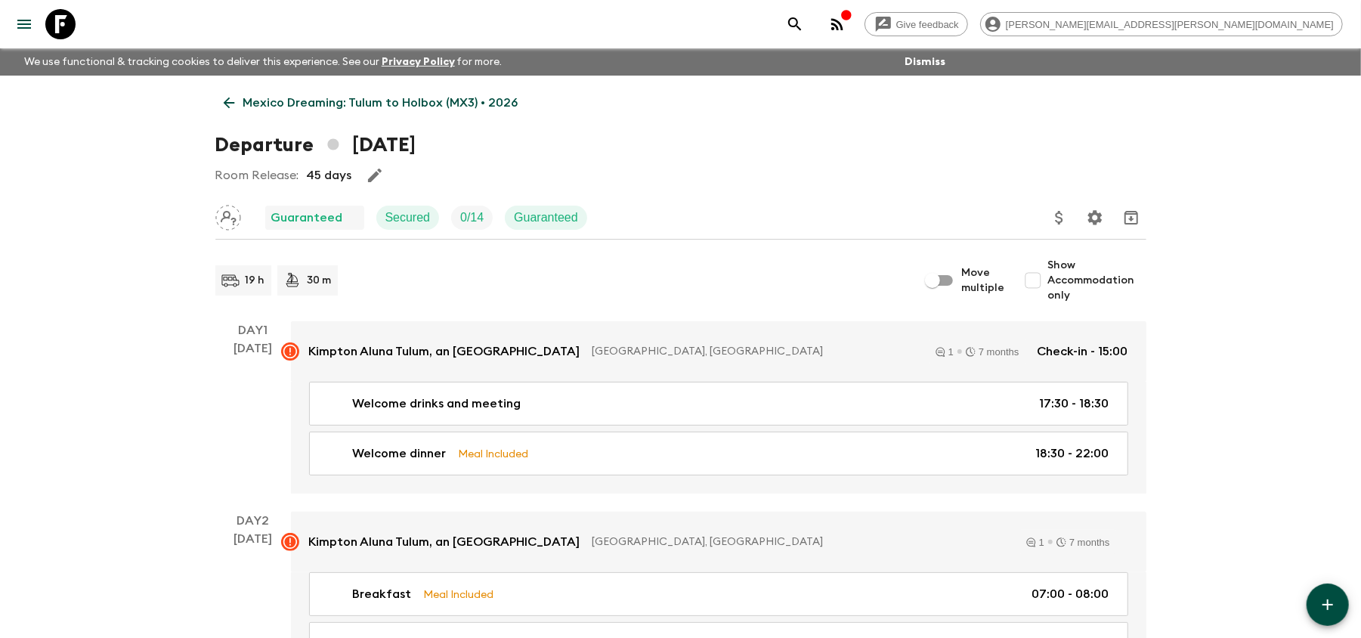
click at [221, 106] on icon at bounding box center [229, 102] width 17 height 17
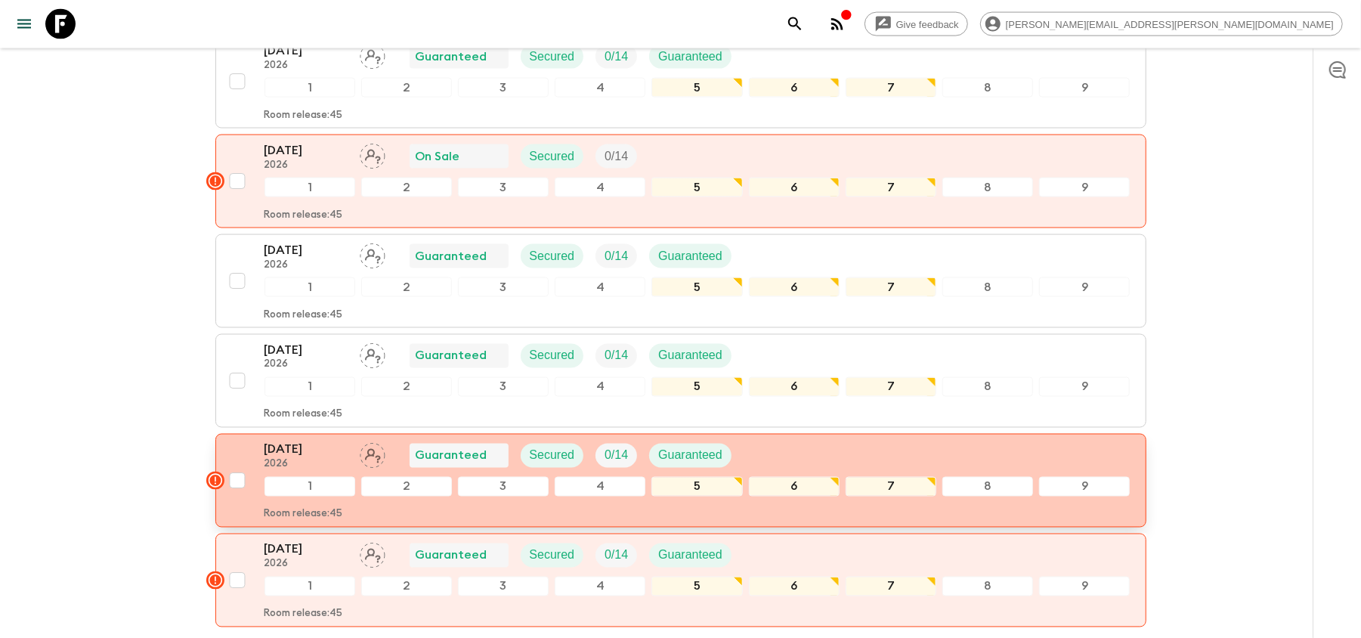
scroll to position [1831, 0]
